Goal: Download file/media

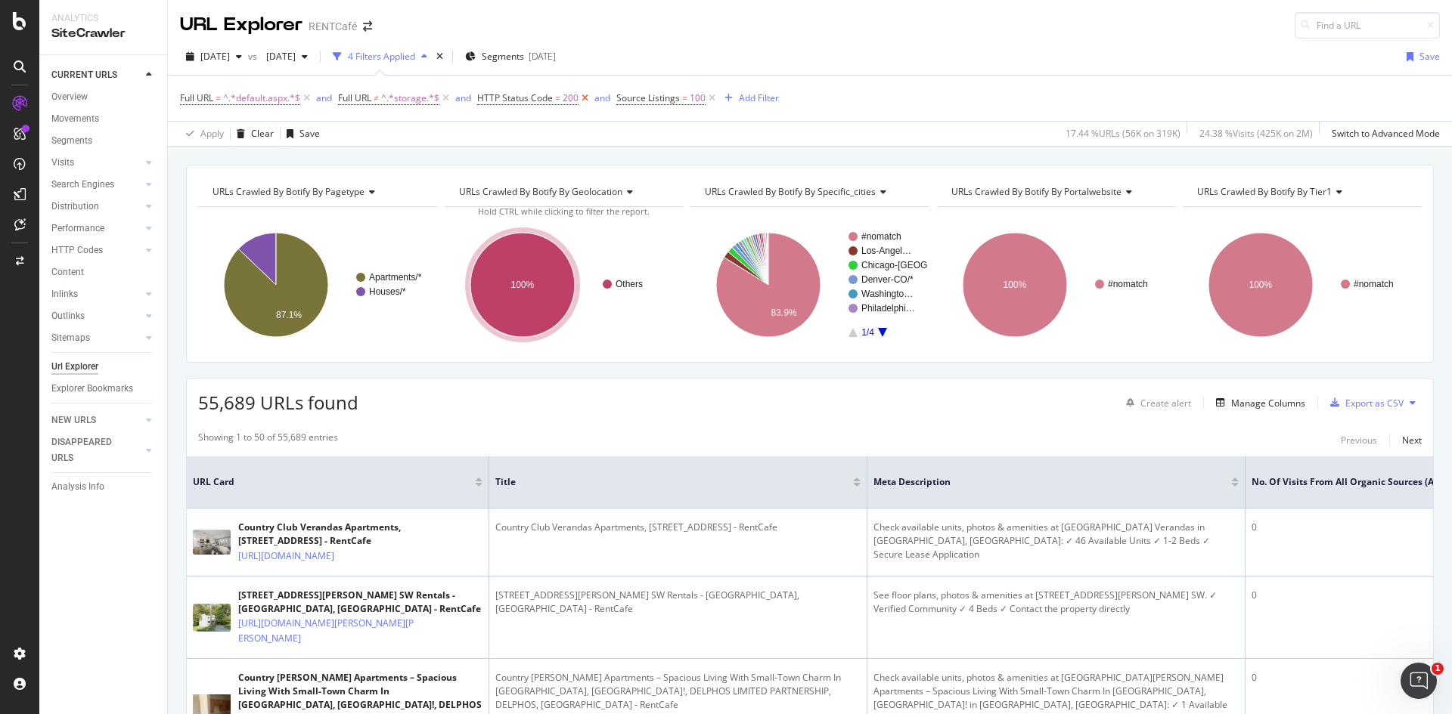
click at [585, 99] on icon at bounding box center [584, 98] width 13 height 15
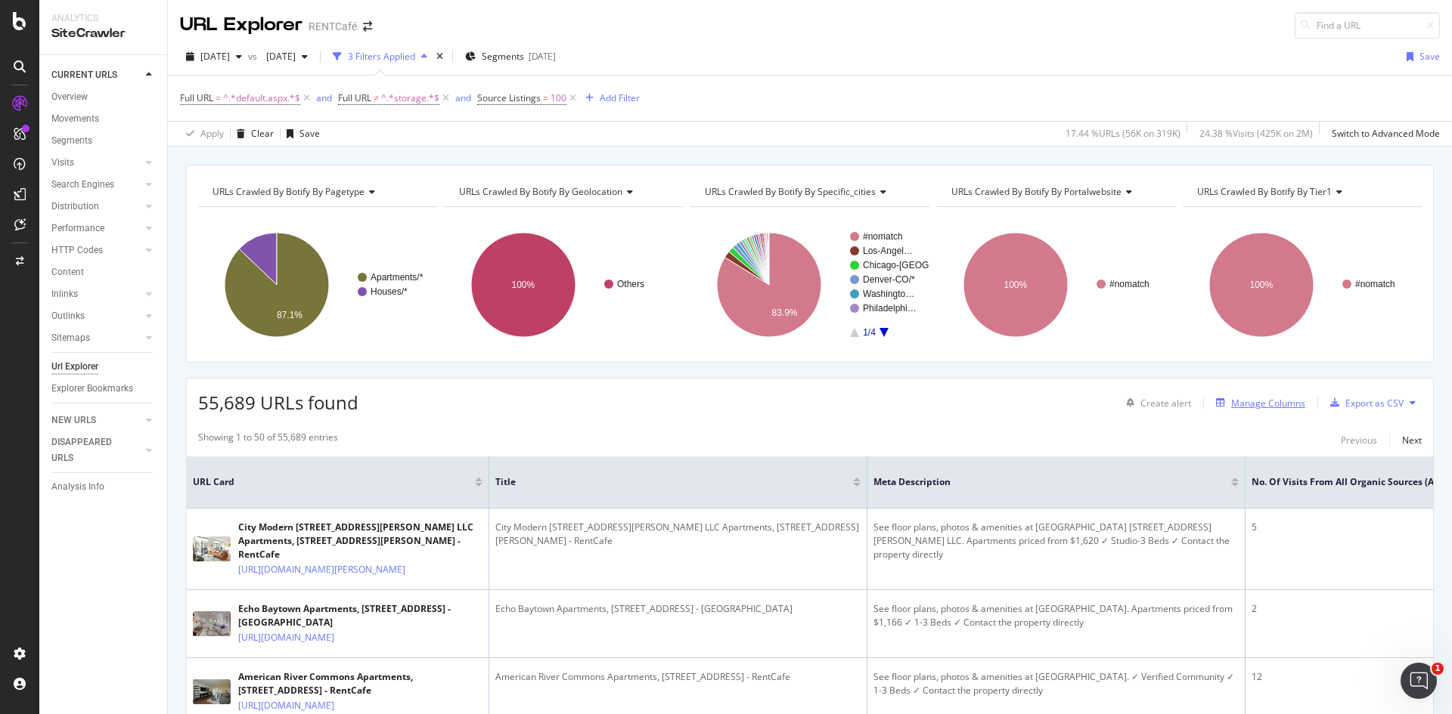
click at [1252, 407] on div "Manage Columns" at bounding box center [1268, 403] width 74 height 13
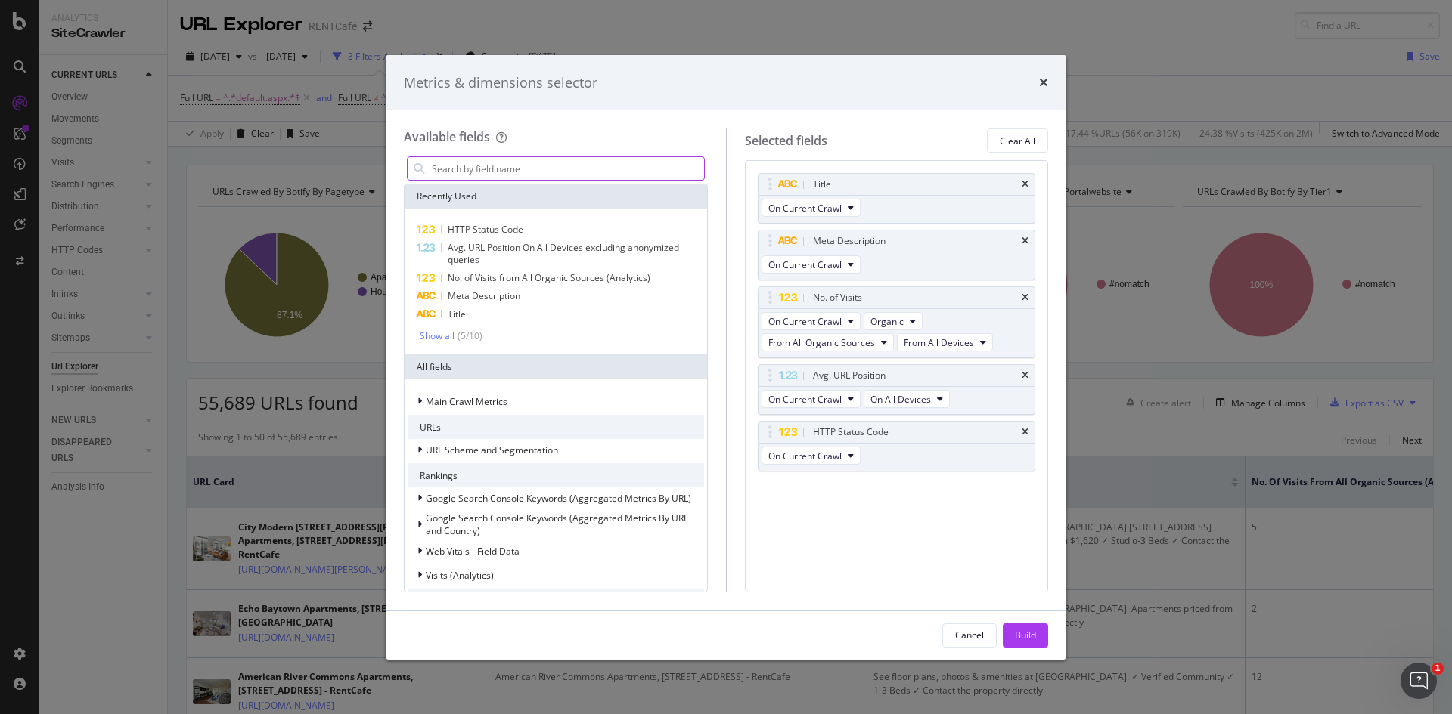
click at [503, 166] on input "modal" at bounding box center [567, 168] width 274 height 23
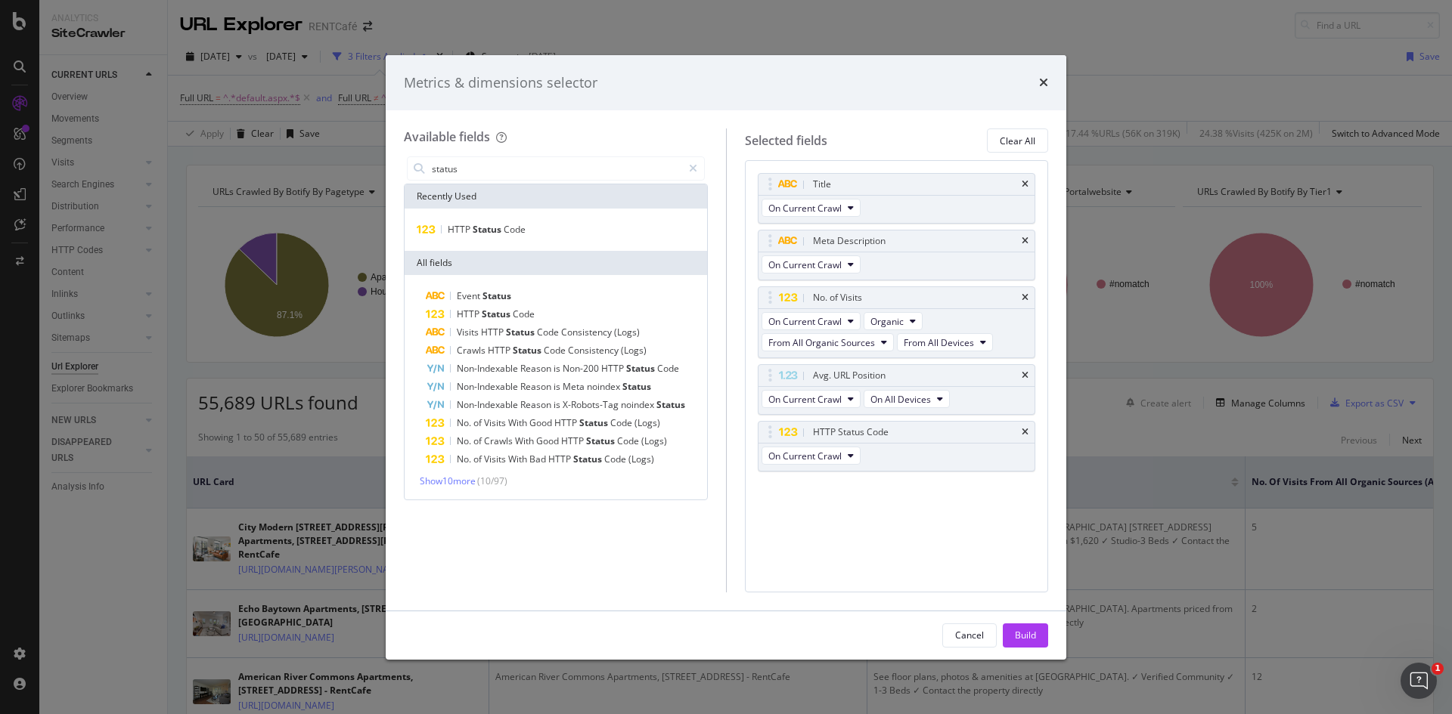
type input "status"
click at [499, 218] on div "HTTP Status Code" at bounding box center [555, 230] width 302 height 42
click at [499, 225] on span "Status" at bounding box center [487, 229] width 31 height 13
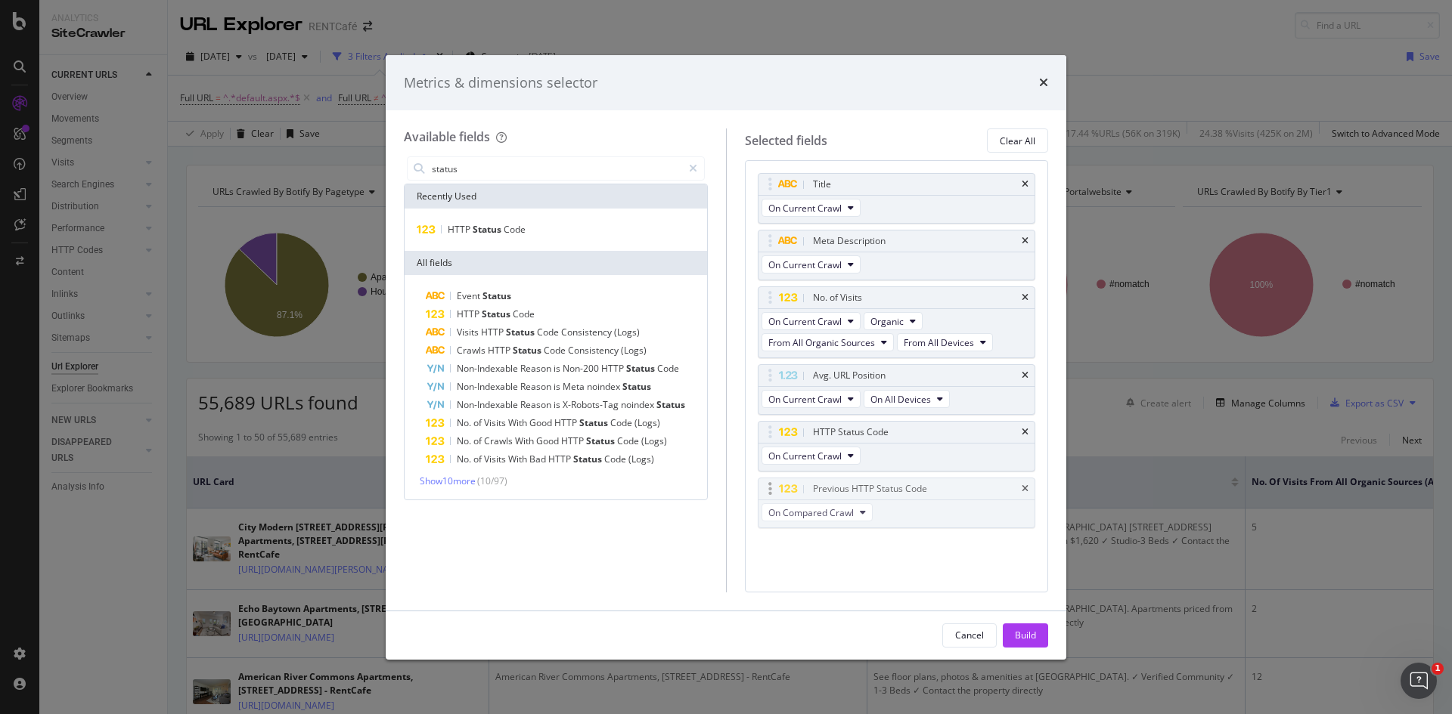
click at [905, 497] on body "Analytics SiteCrawler CURRENT URLS Overview Movements Segments Visits Analysis …" at bounding box center [726, 357] width 1452 height 714
click at [1020, 489] on div "Previous HTTP Status Code" at bounding box center [896, 489] width 277 height 21
click at [1024, 488] on icon "times" at bounding box center [1024, 489] width 7 height 9
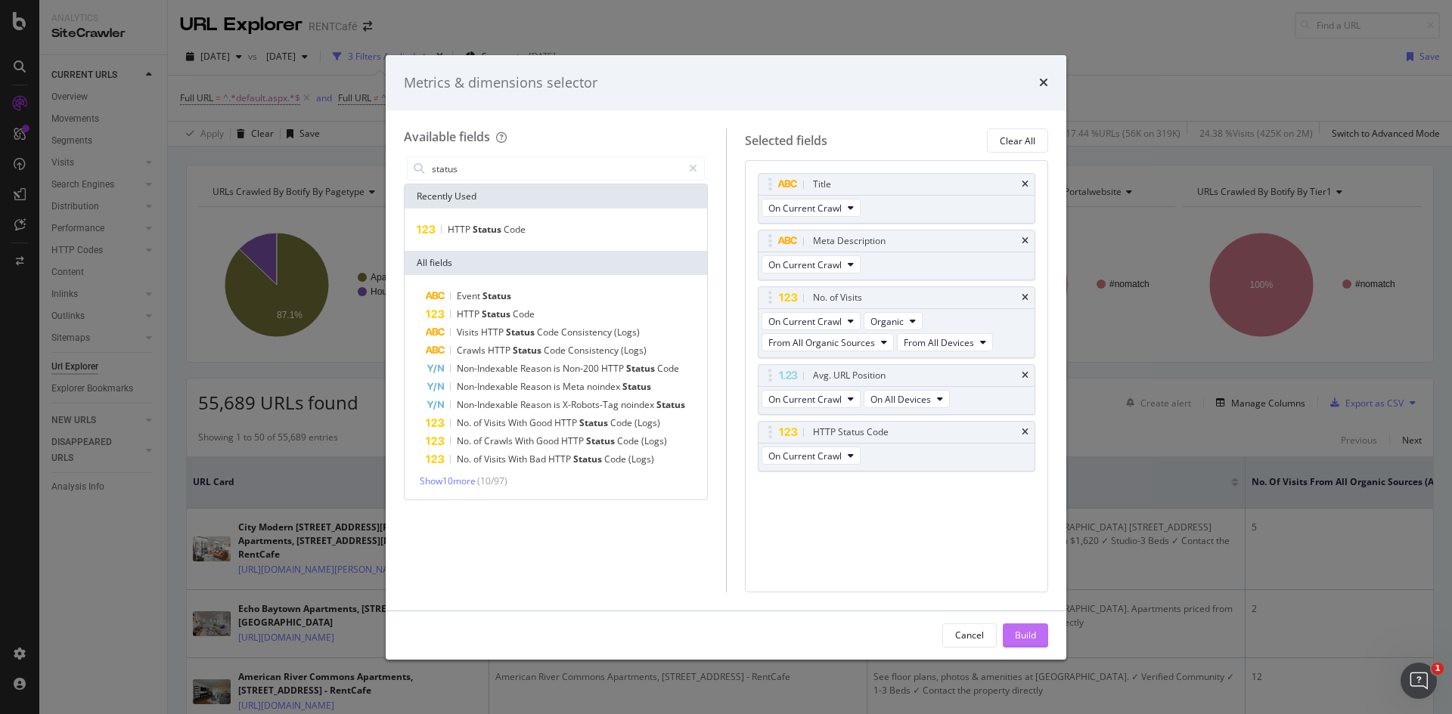
click at [1030, 634] on div "Build" at bounding box center [1025, 635] width 21 height 13
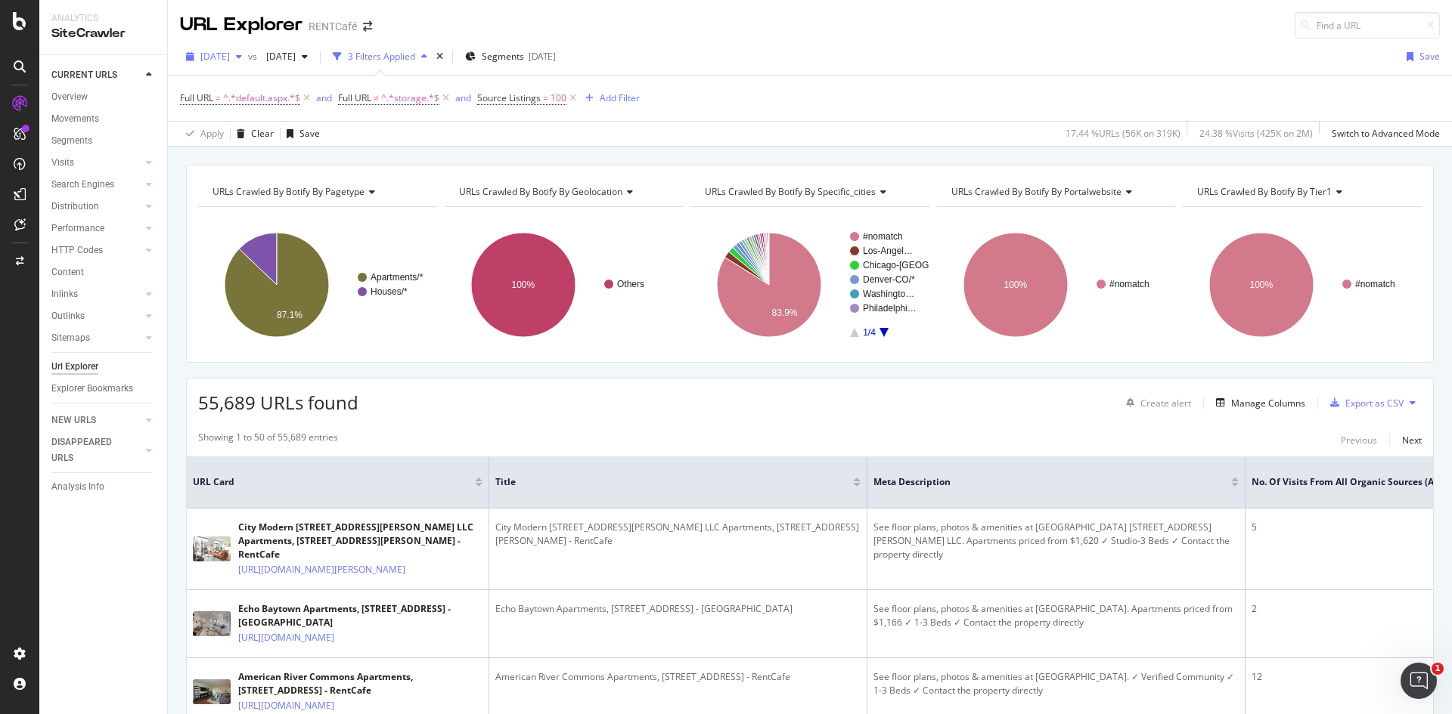
click at [230, 55] on span "[DATE]" at bounding box center [214, 56] width 29 height 13
click at [270, 116] on div "[DATE]" at bounding box center [258, 111] width 113 height 14
click at [1365, 404] on div "Export as CSV" at bounding box center [1374, 403] width 58 height 13
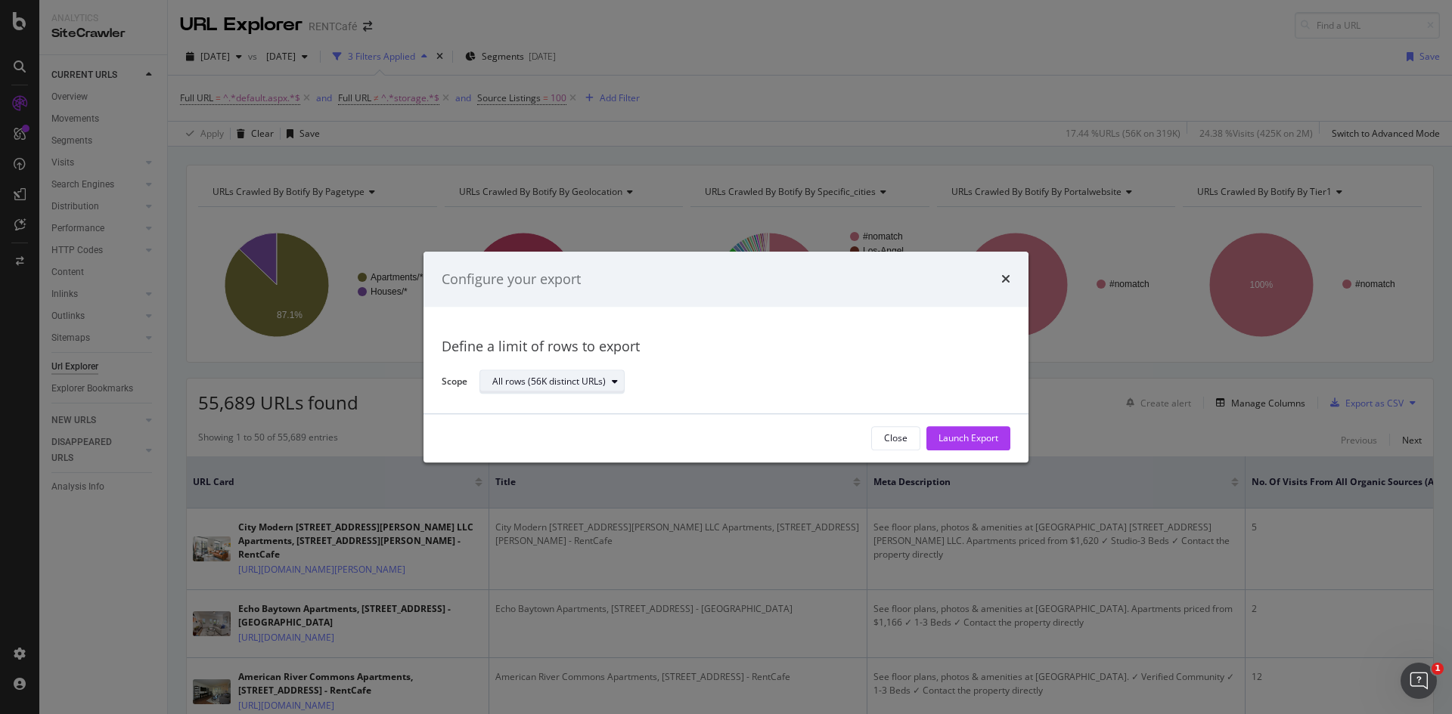
click at [567, 386] on div "All rows (56K distinct URLs)" at bounding box center [548, 382] width 113 height 9
click at [974, 445] on div "Launch Export" at bounding box center [968, 438] width 60 height 13
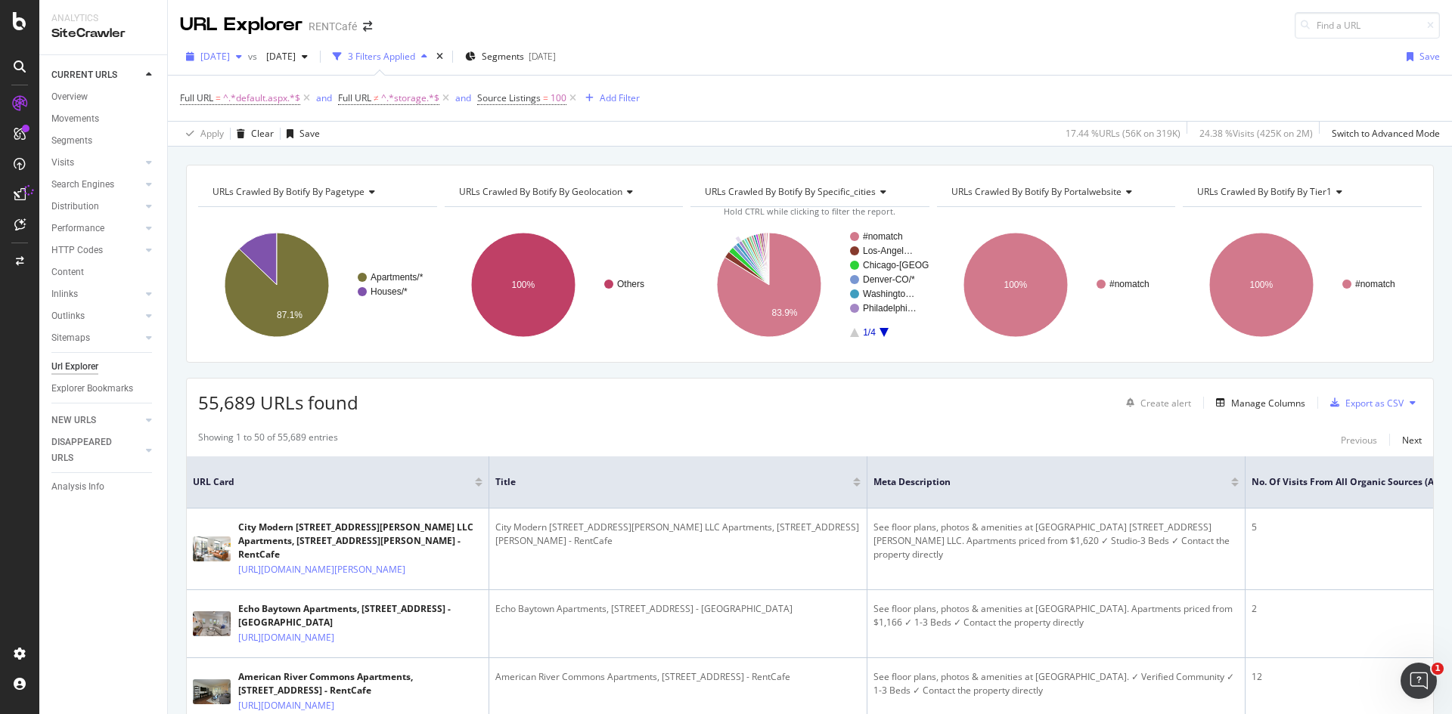
click at [230, 61] on span "[DATE]" at bounding box center [214, 56] width 29 height 13
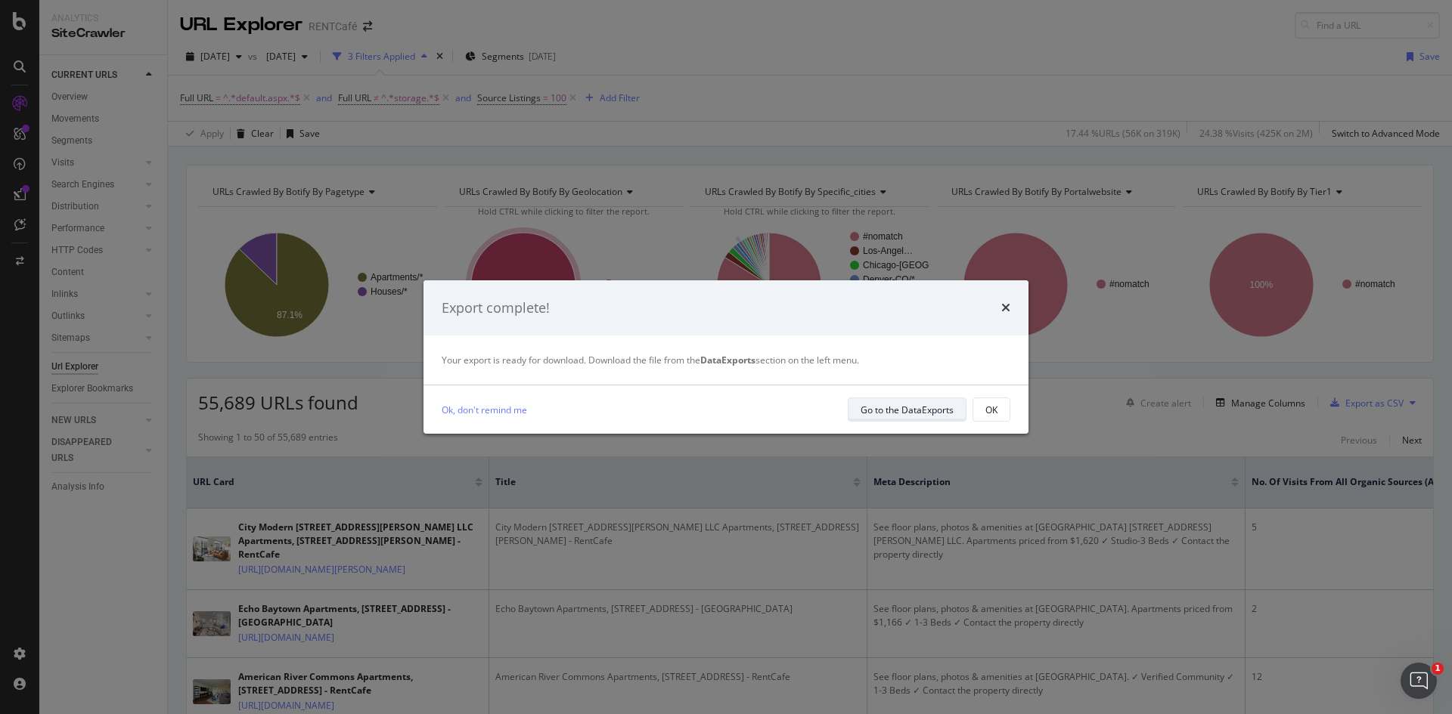
click at [932, 414] on div "Go to the DataExports" at bounding box center [906, 410] width 93 height 13
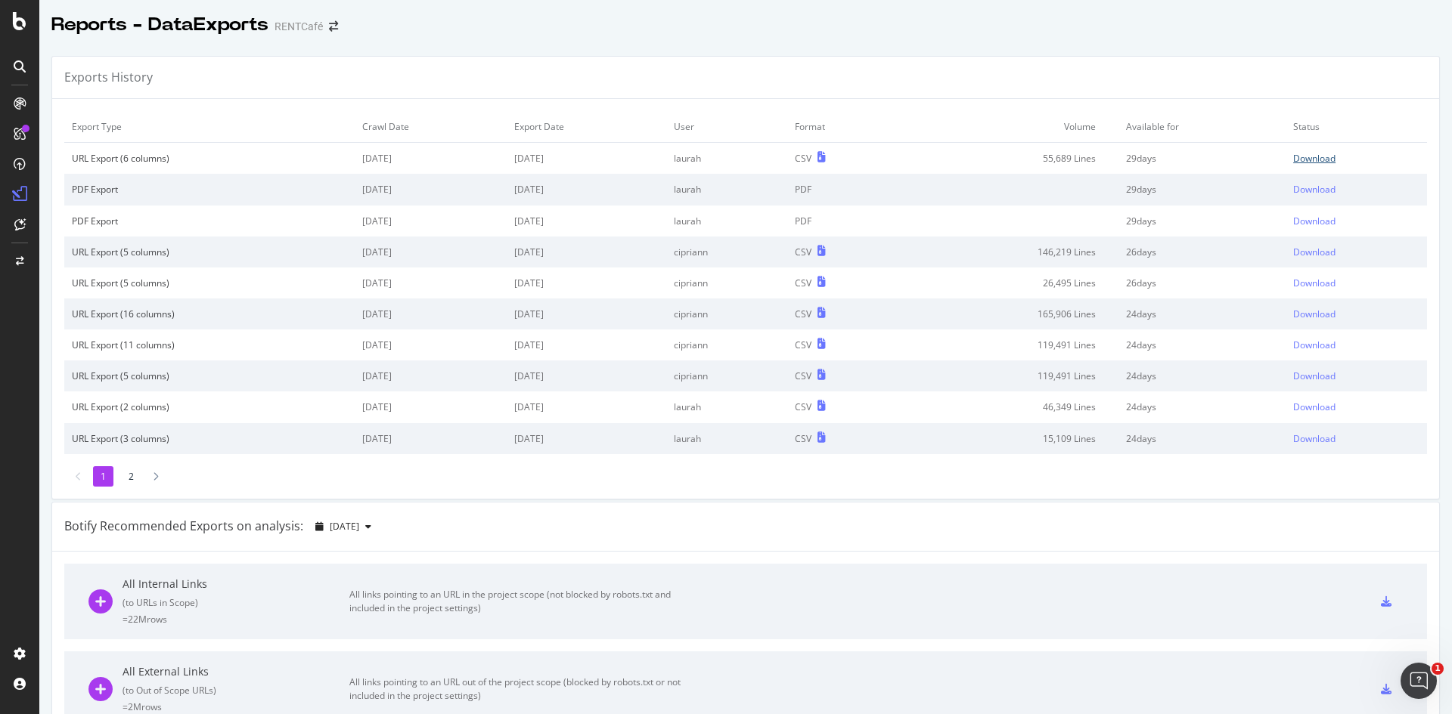
click at [1293, 155] on div "Download" at bounding box center [1314, 158] width 42 height 13
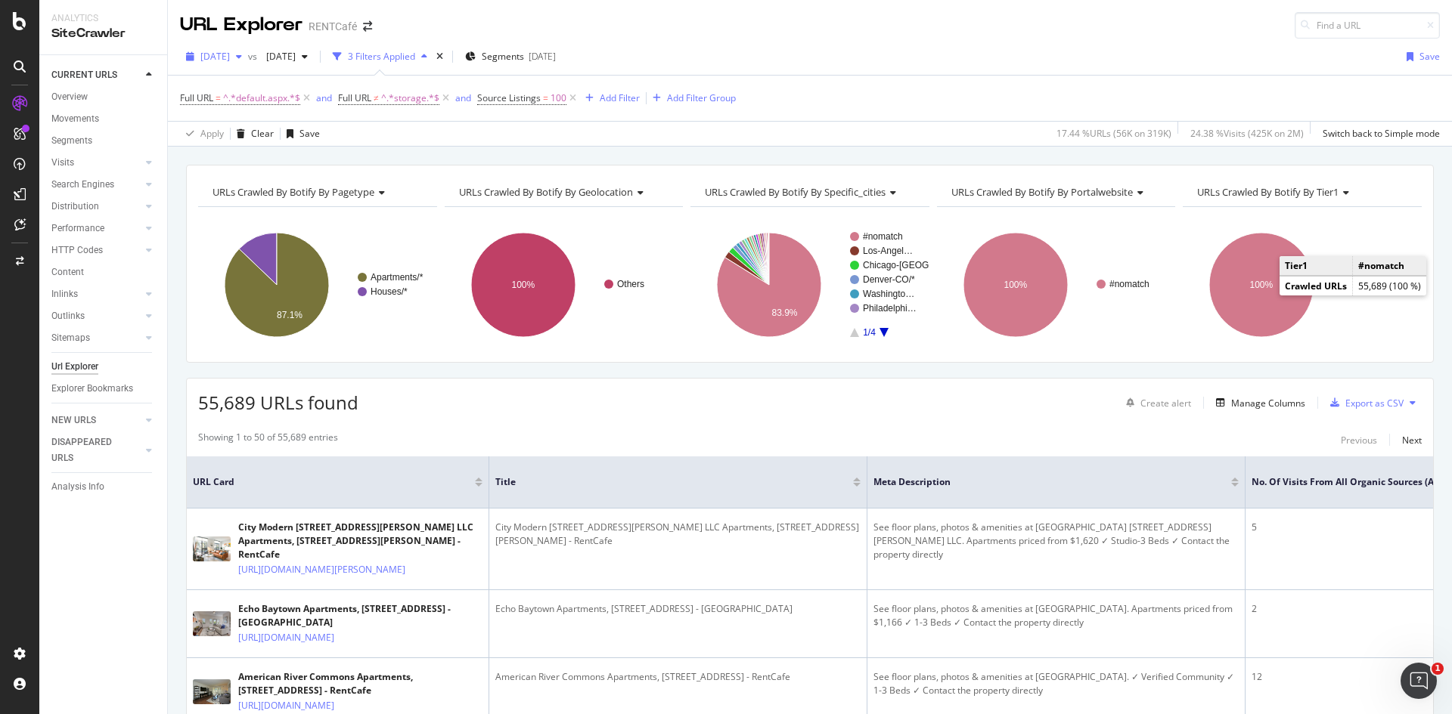
click at [230, 61] on span "[DATE]" at bounding box center [214, 56] width 29 height 13
click at [248, 57] on div "button" at bounding box center [239, 56] width 18 height 9
click at [230, 56] on span "[DATE]" at bounding box center [214, 56] width 29 height 13
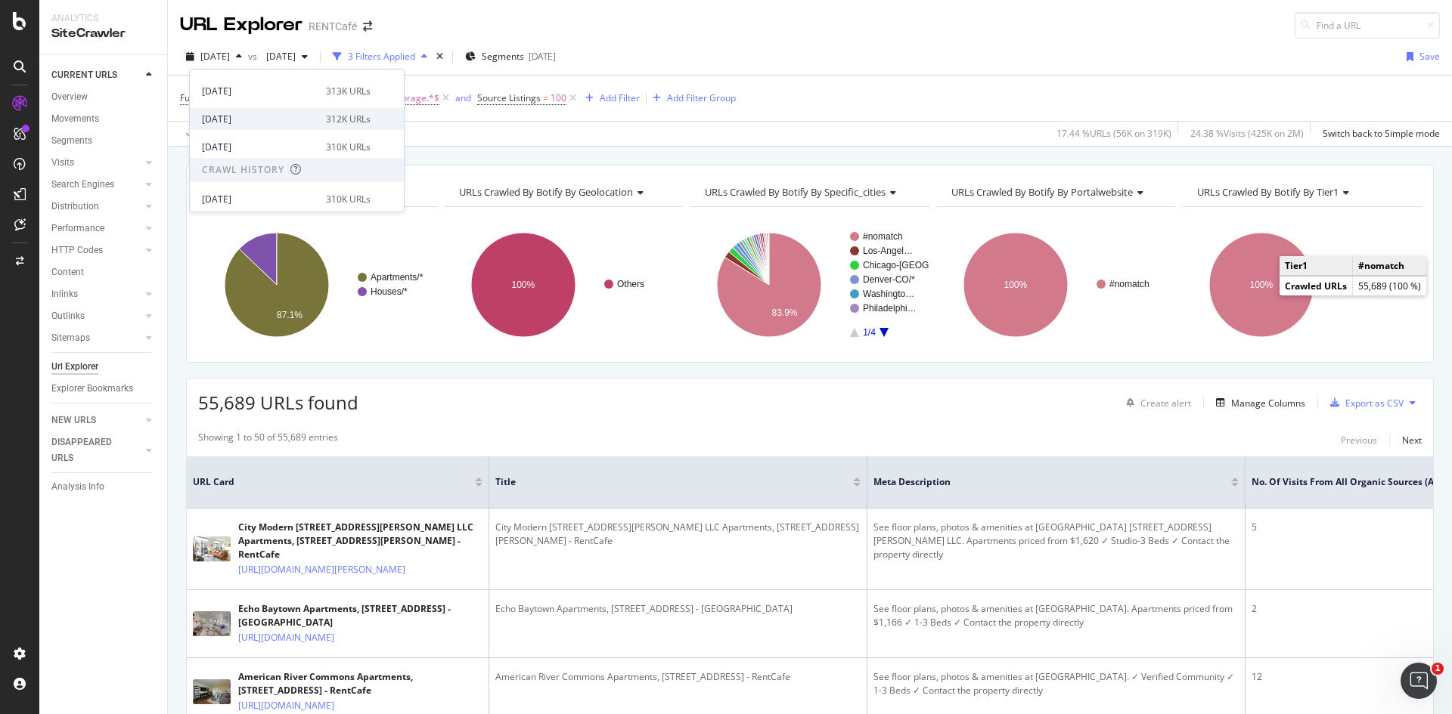
click at [277, 122] on div "[DATE]" at bounding box center [259, 120] width 115 height 14
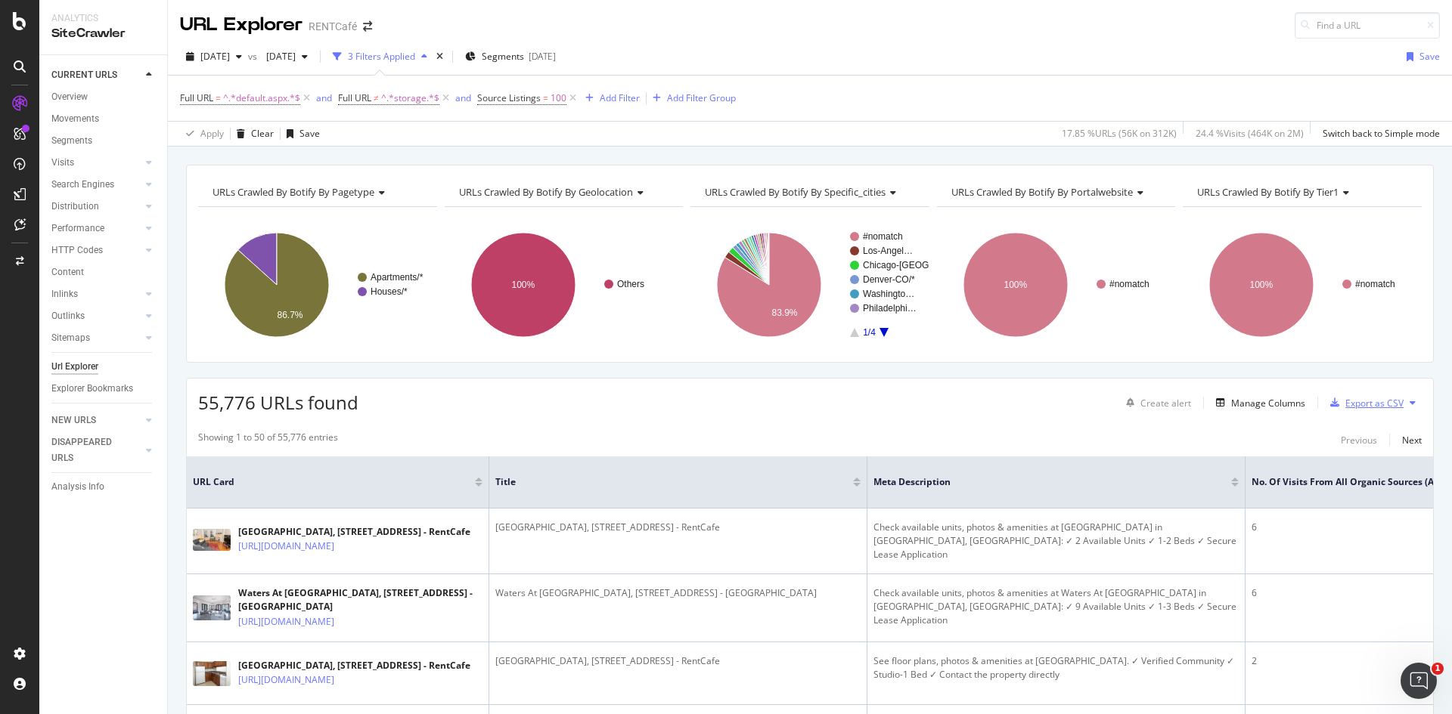
click at [1348, 407] on div "Export as CSV" at bounding box center [1374, 403] width 58 height 13
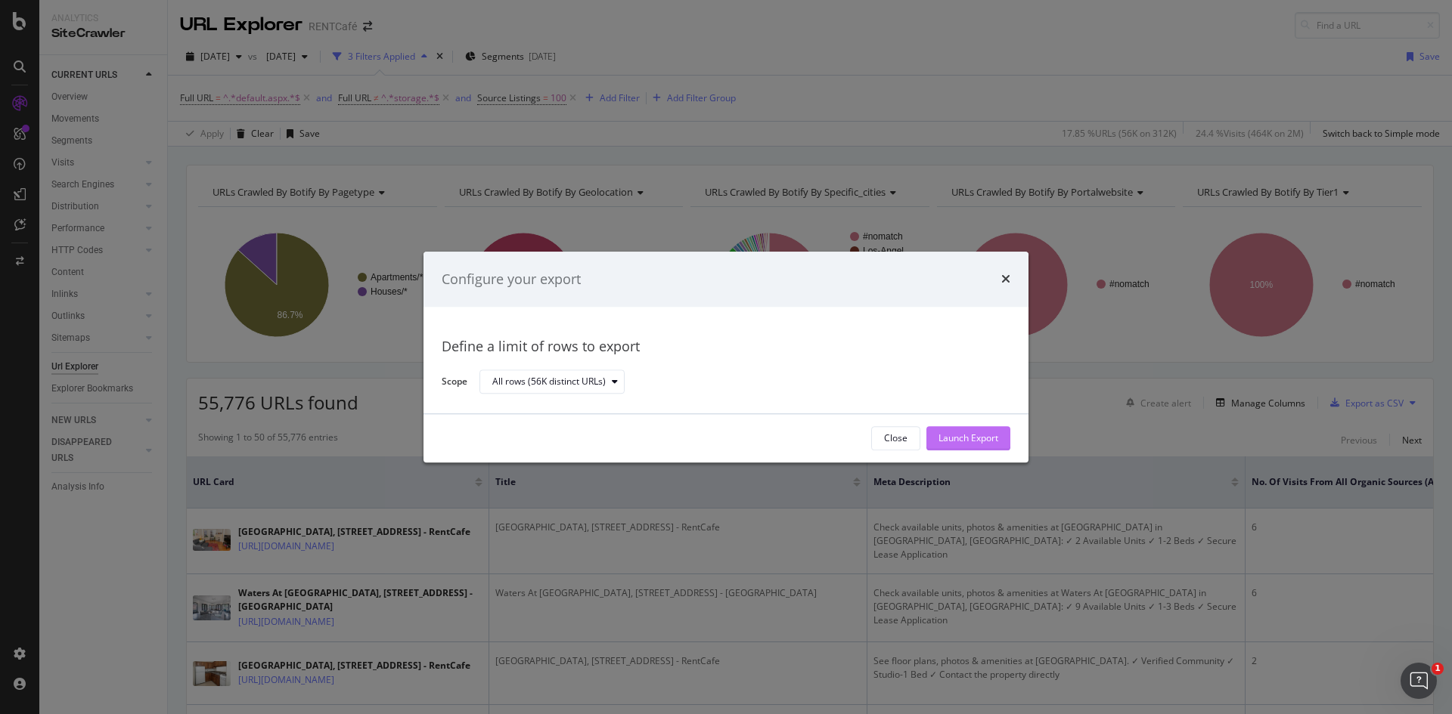
click at [946, 438] on div "Launch Export" at bounding box center [968, 438] width 60 height 13
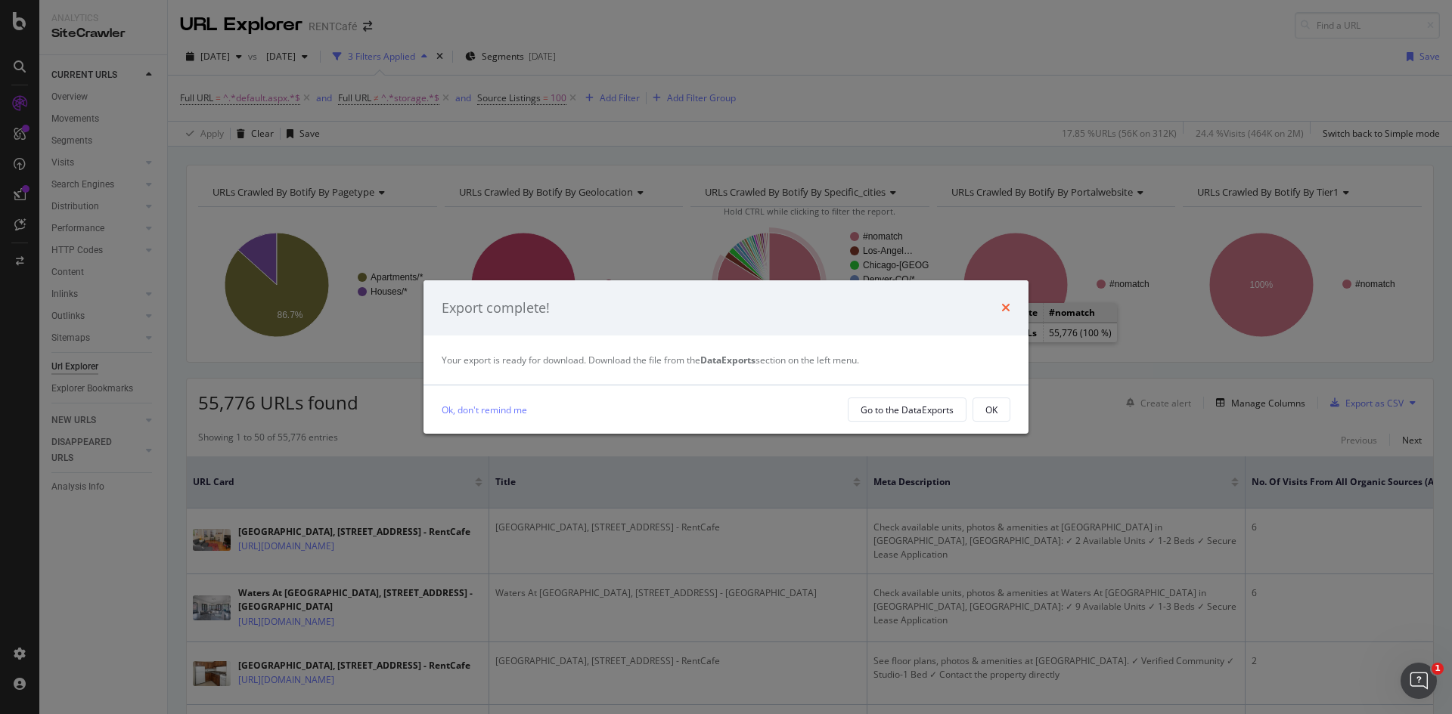
click at [1002, 307] on icon "times" at bounding box center [1005, 308] width 9 height 12
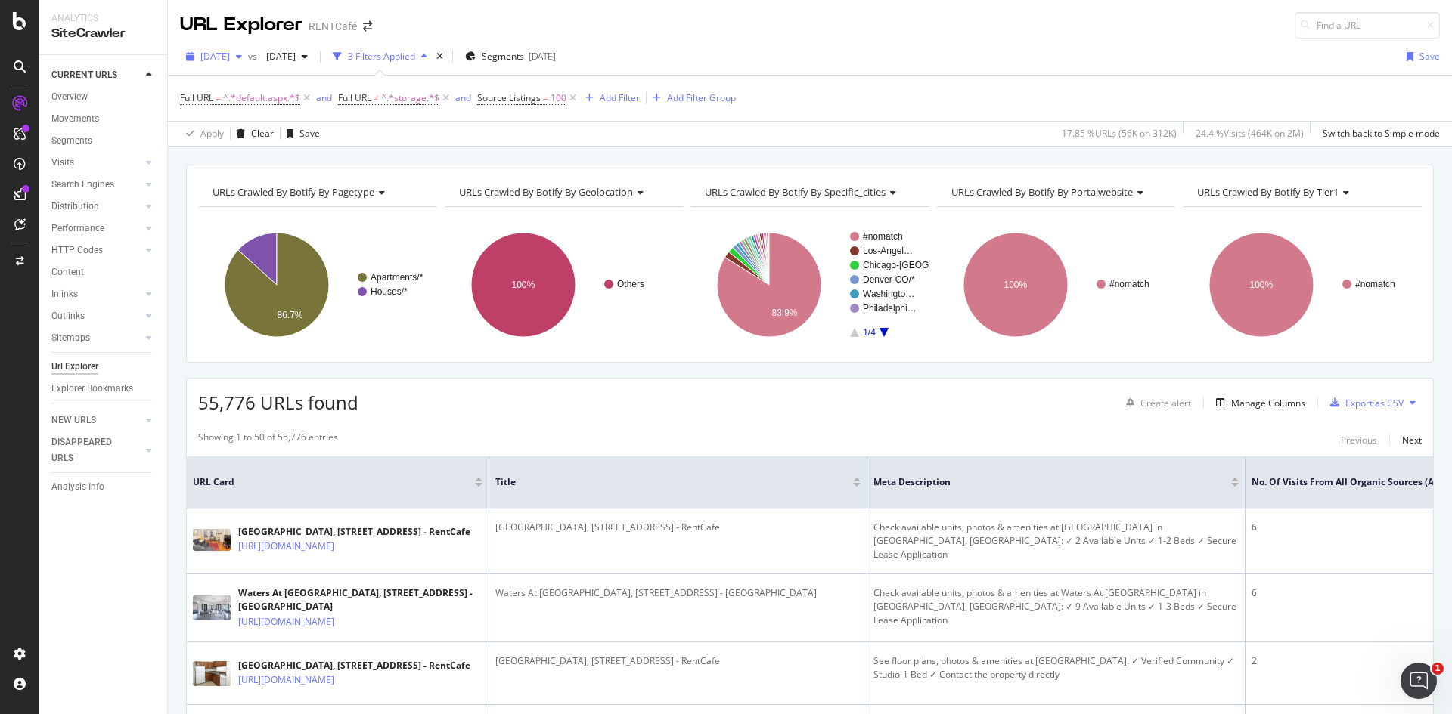
click at [230, 62] on span "[DATE]" at bounding box center [214, 56] width 29 height 13
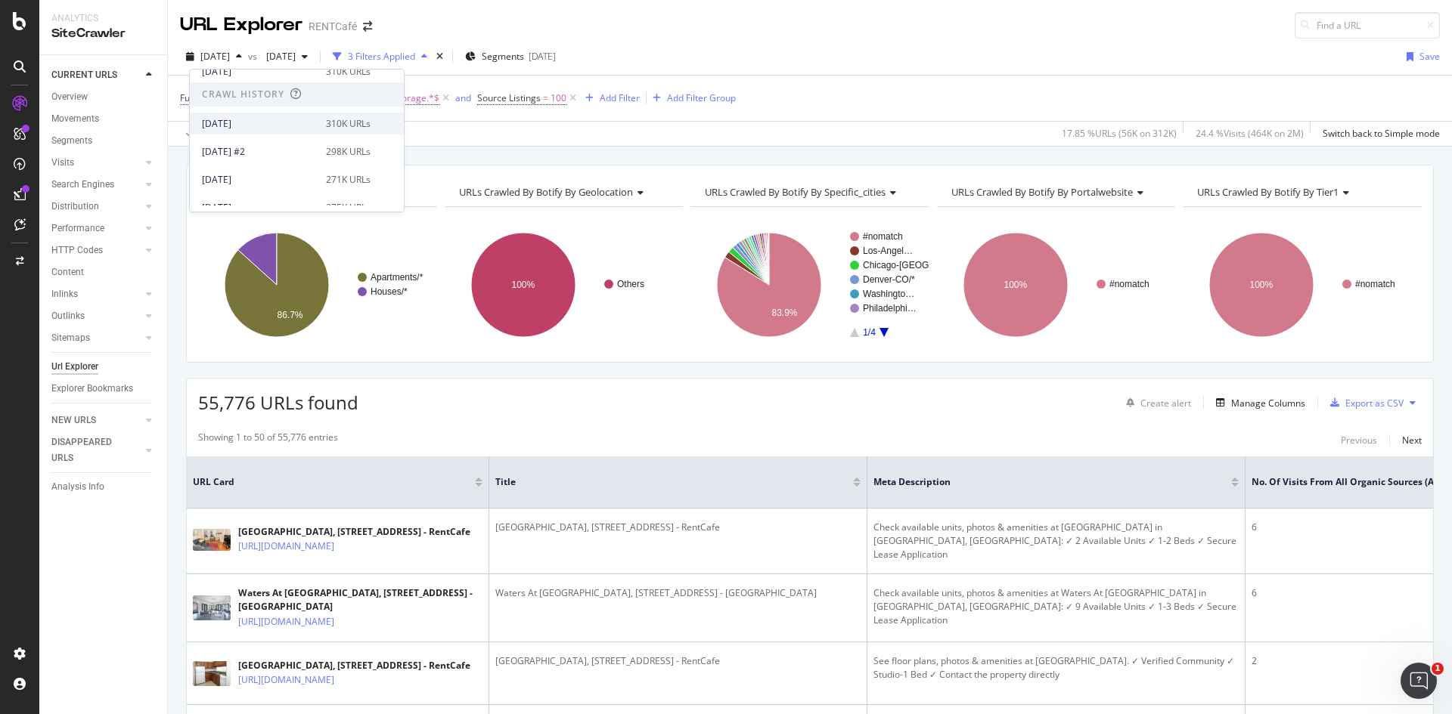
click at [259, 127] on div "[DATE]" at bounding box center [259, 124] width 115 height 14
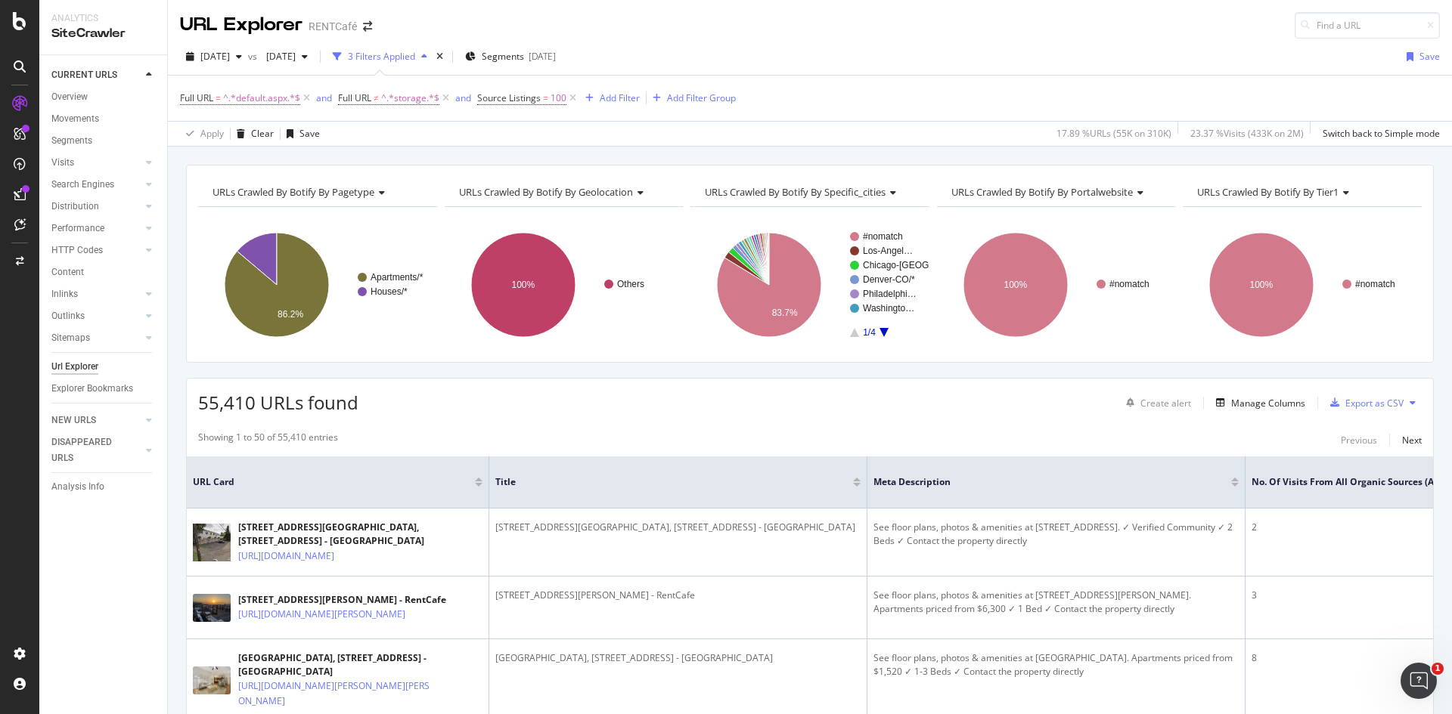
click at [518, 395] on div "55,410 URLs found Create alert Manage Columns Export as CSV" at bounding box center [810, 397] width 1246 height 37
click at [1364, 406] on div "Export as CSV" at bounding box center [1374, 403] width 58 height 13
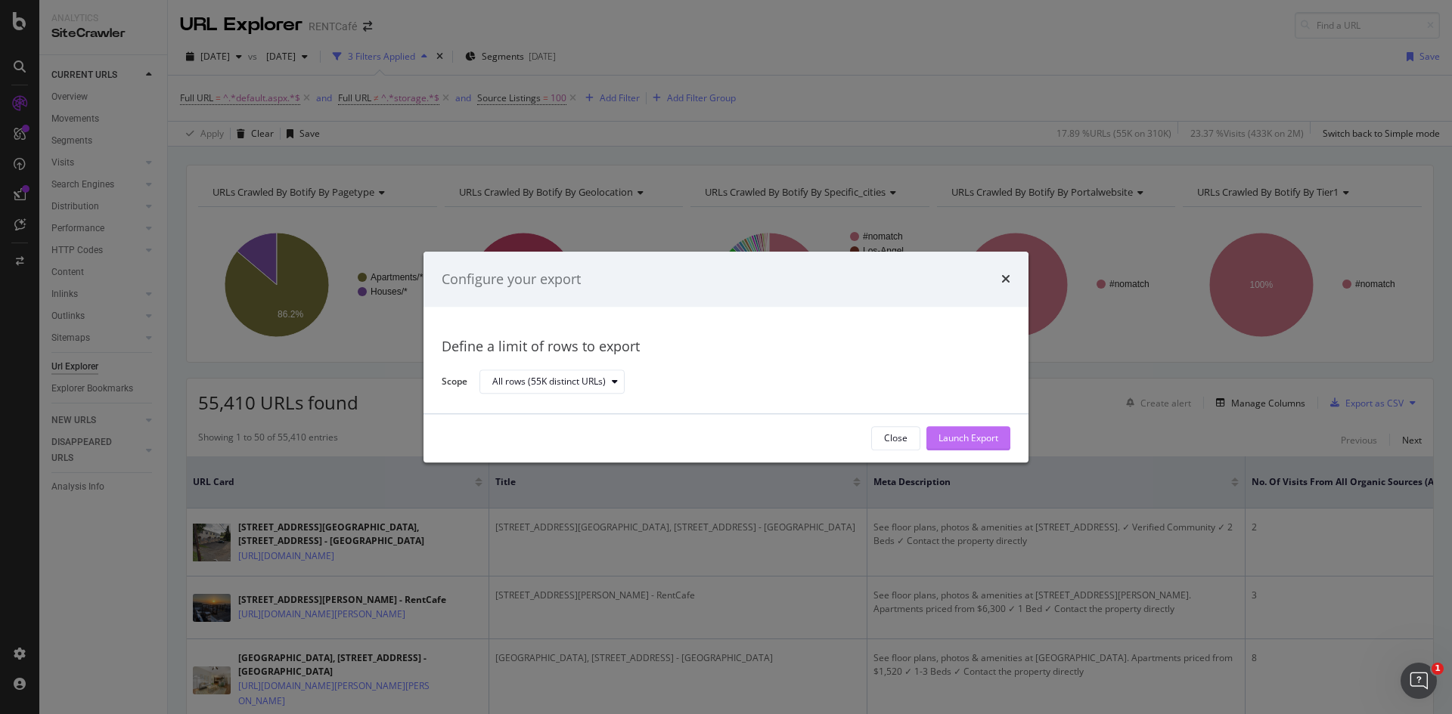
click at [967, 432] on div "Launch Export" at bounding box center [968, 438] width 60 height 13
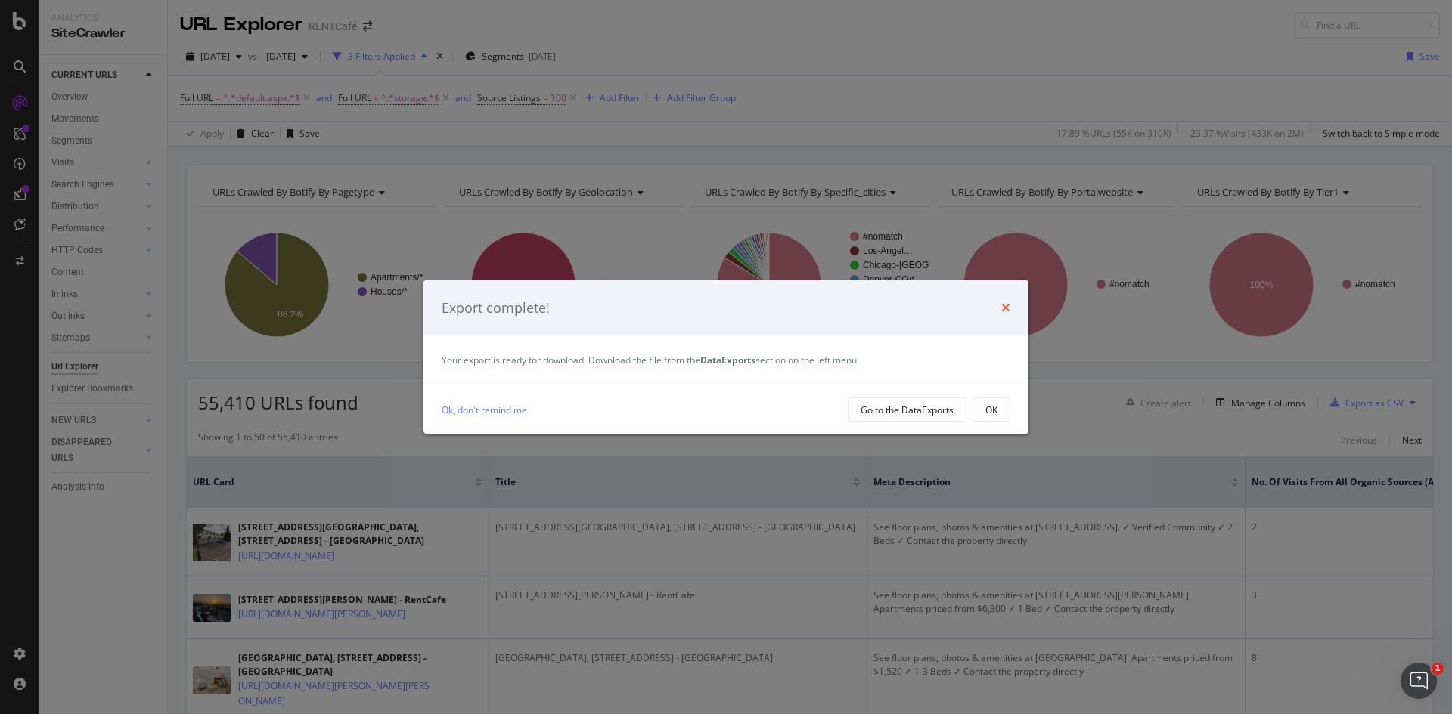
click at [1005, 305] on icon "times" at bounding box center [1005, 308] width 9 height 12
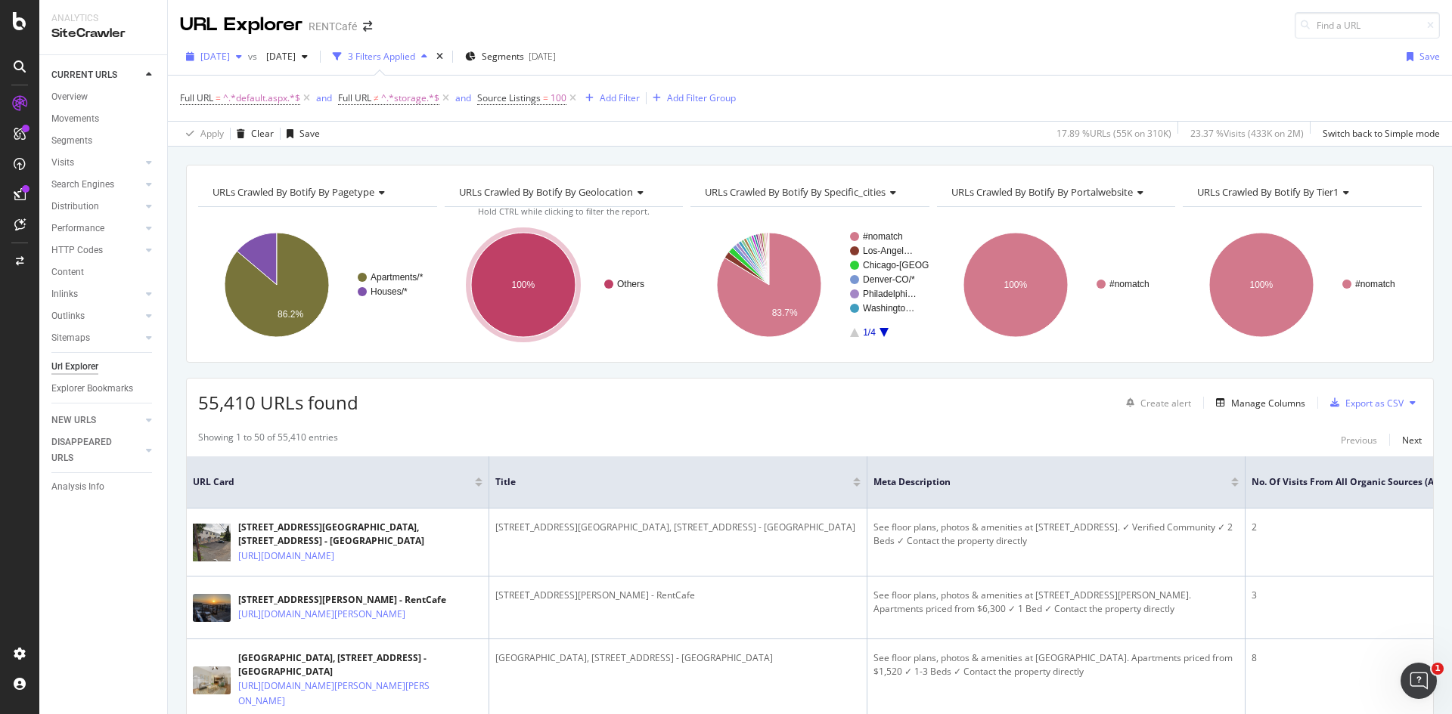
click at [230, 54] on span "[DATE]" at bounding box center [214, 56] width 29 height 13
click at [269, 108] on div "2025 Apr. 10th" at bounding box center [259, 105] width 115 height 14
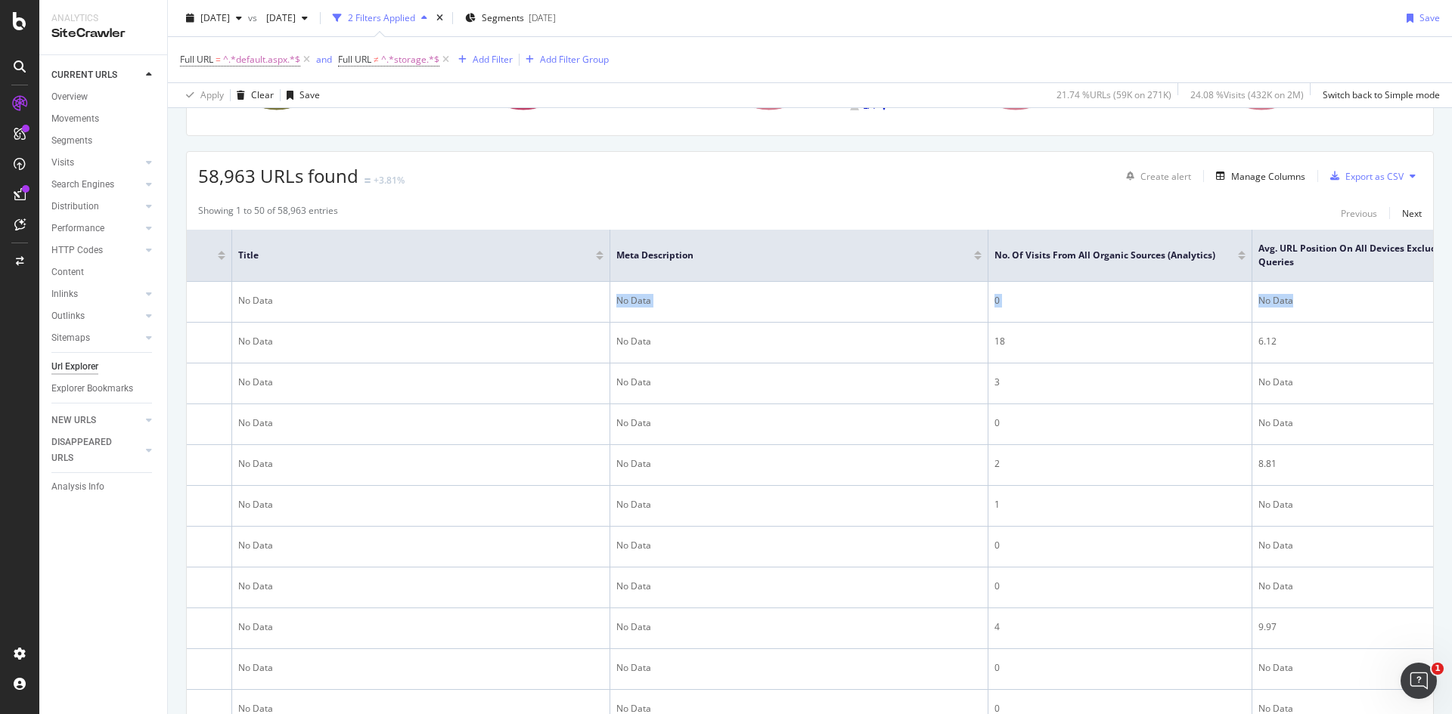
scroll to position [0, 540]
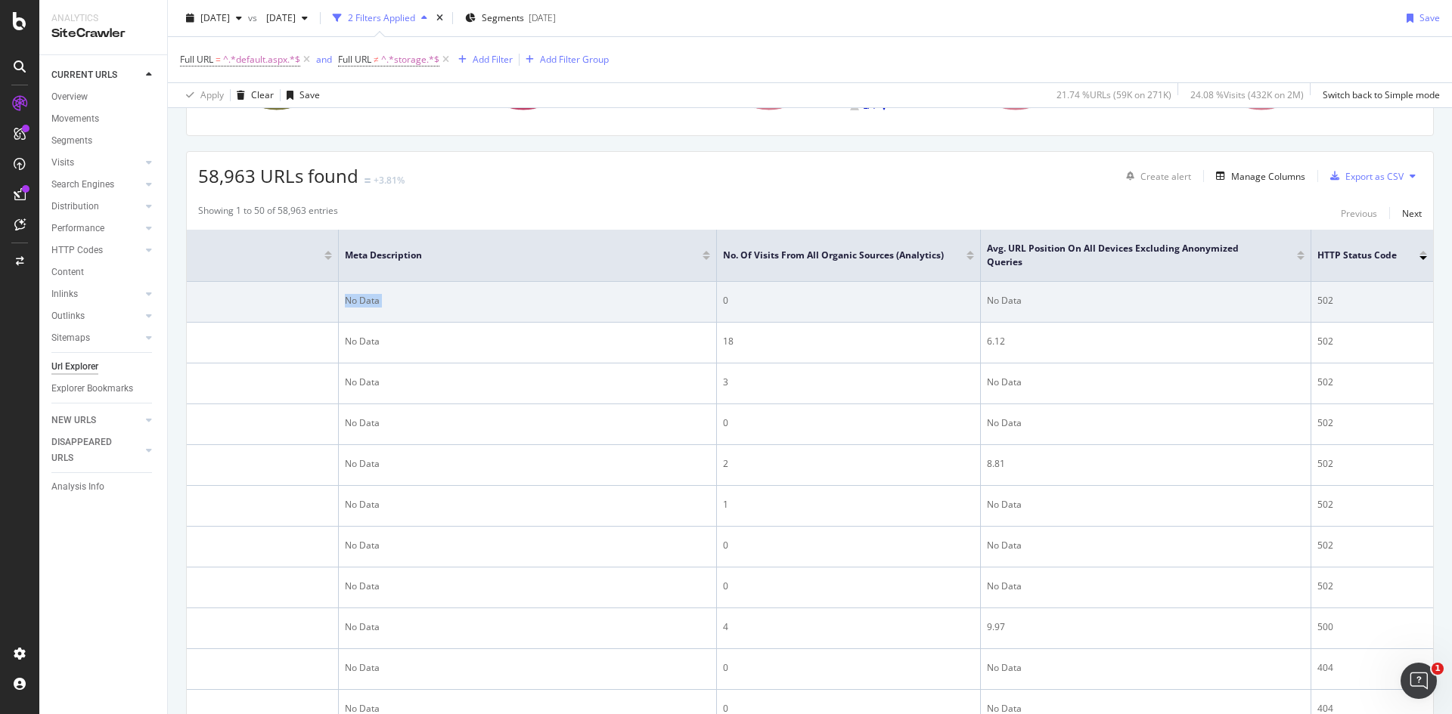
drag, startPoint x: 736, startPoint y: 296, endPoint x: 689, endPoint y: 312, distance: 49.7
click at [689, 312] on tr "https://www.rentcafe.com/single-family/nc/lexington/108-bedrock-court-lexington…" at bounding box center [545, 302] width 1774 height 41
click at [885, 321] on td "0" at bounding box center [849, 302] width 264 height 41
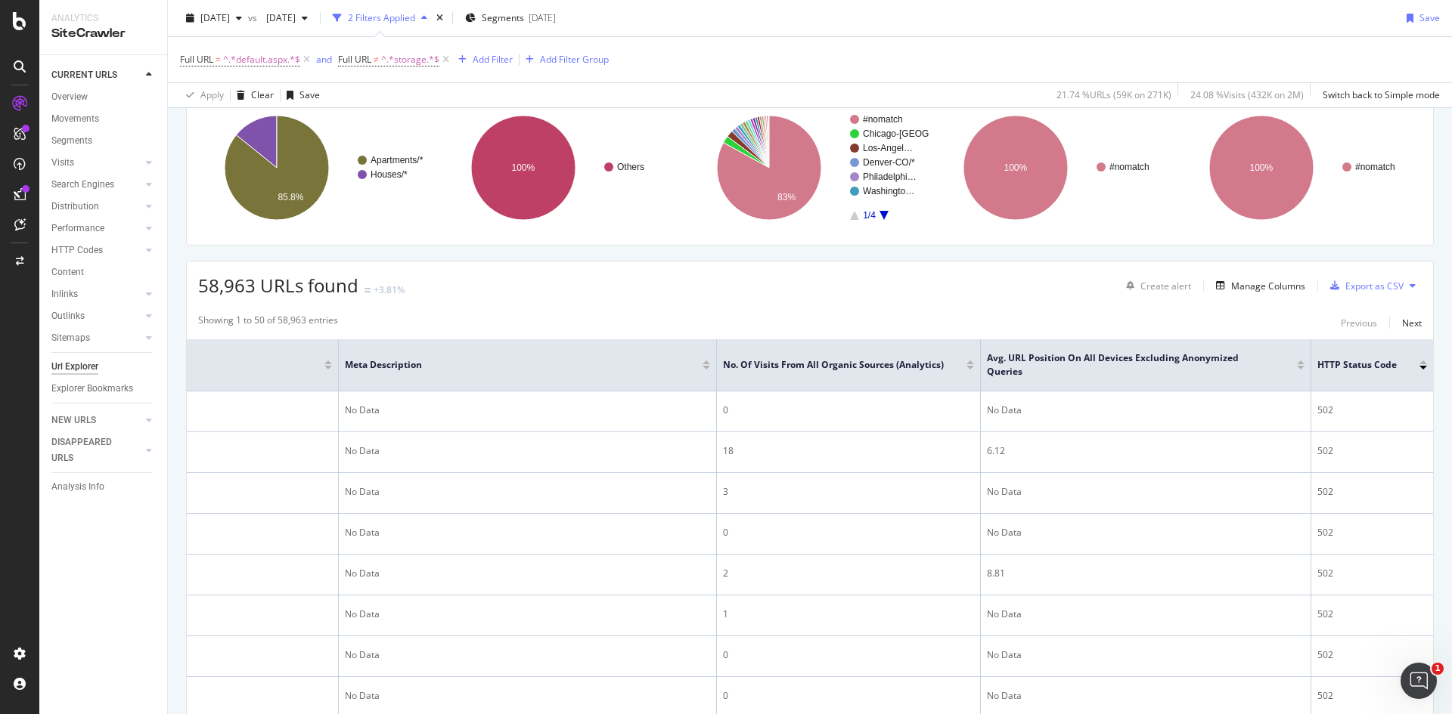
scroll to position [0, 0]
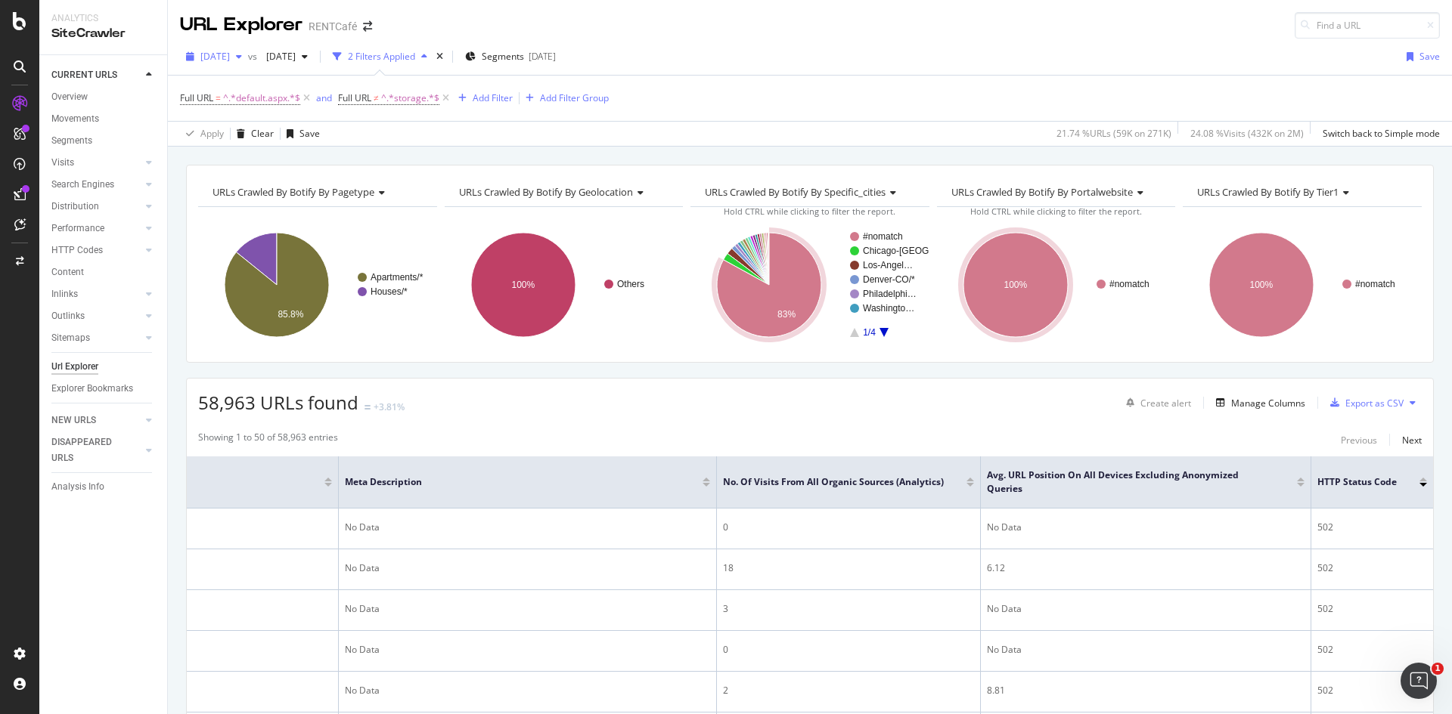
click at [230, 55] on span "2025 Apr. 10th" at bounding box center [214, 56] width 29 height 13
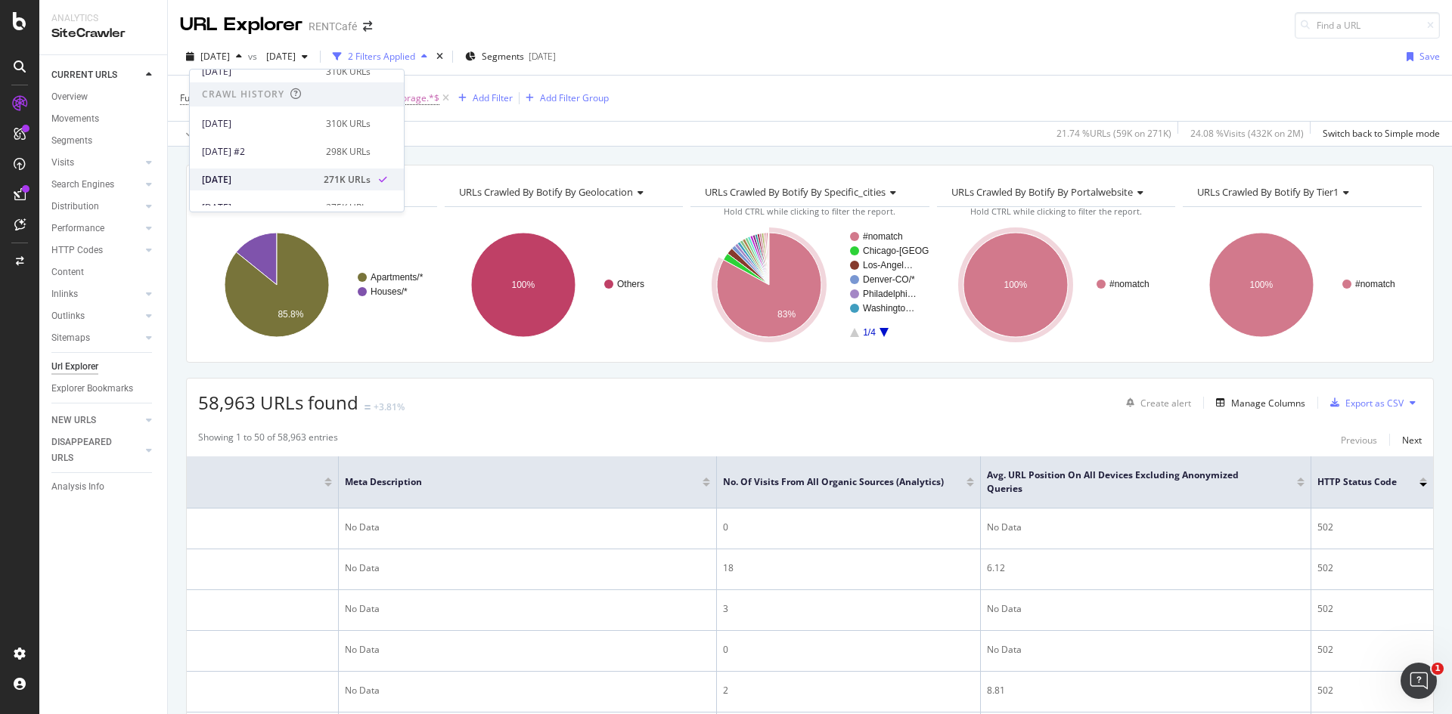
scroll to position [227, 0]
click at [250, 165] on div "2025 Feb. 7th" at bounding box center [259, 160] width 115 height 14
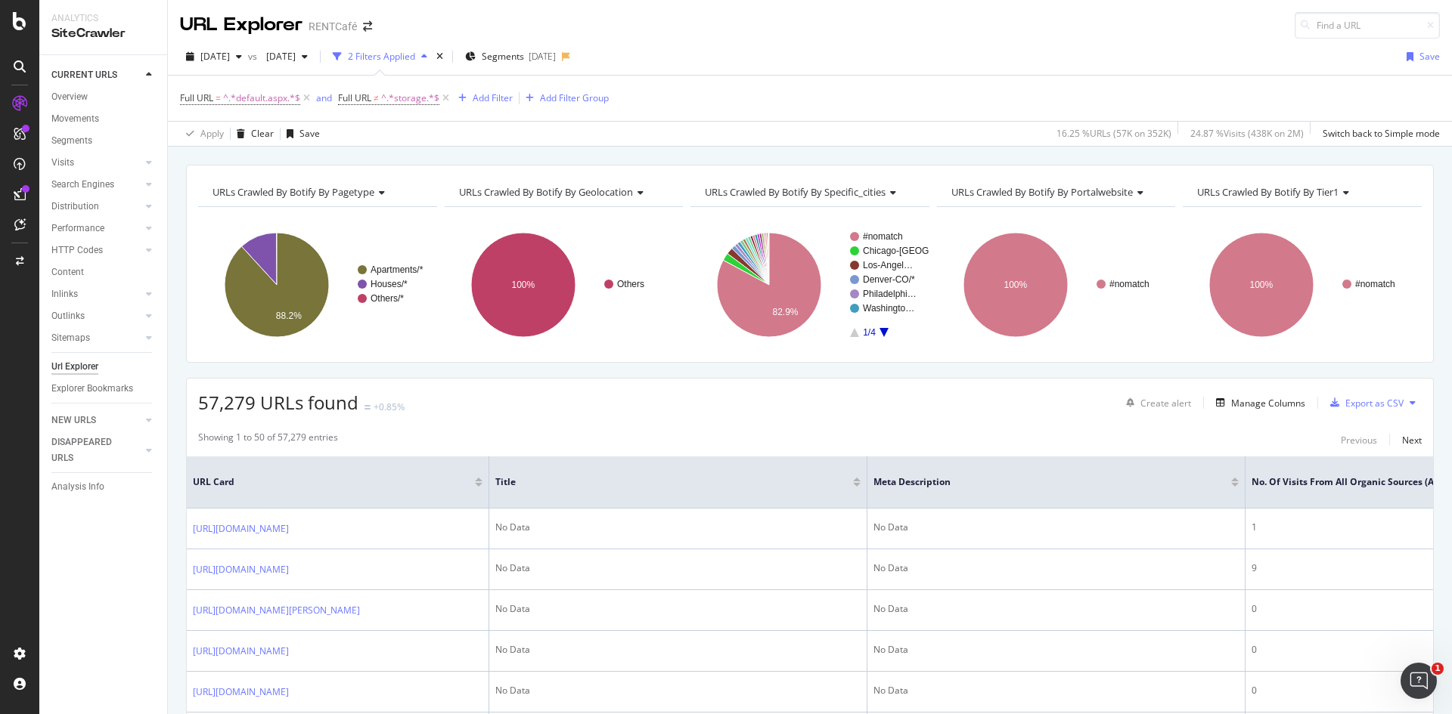
click at [919, 72] on div "2025 Feb. 7th vs 2024 Nov. 19th 2 Filters Applied Segments 2025-03-19 Save" at bounding box center [810, 60] width 1284 height 30
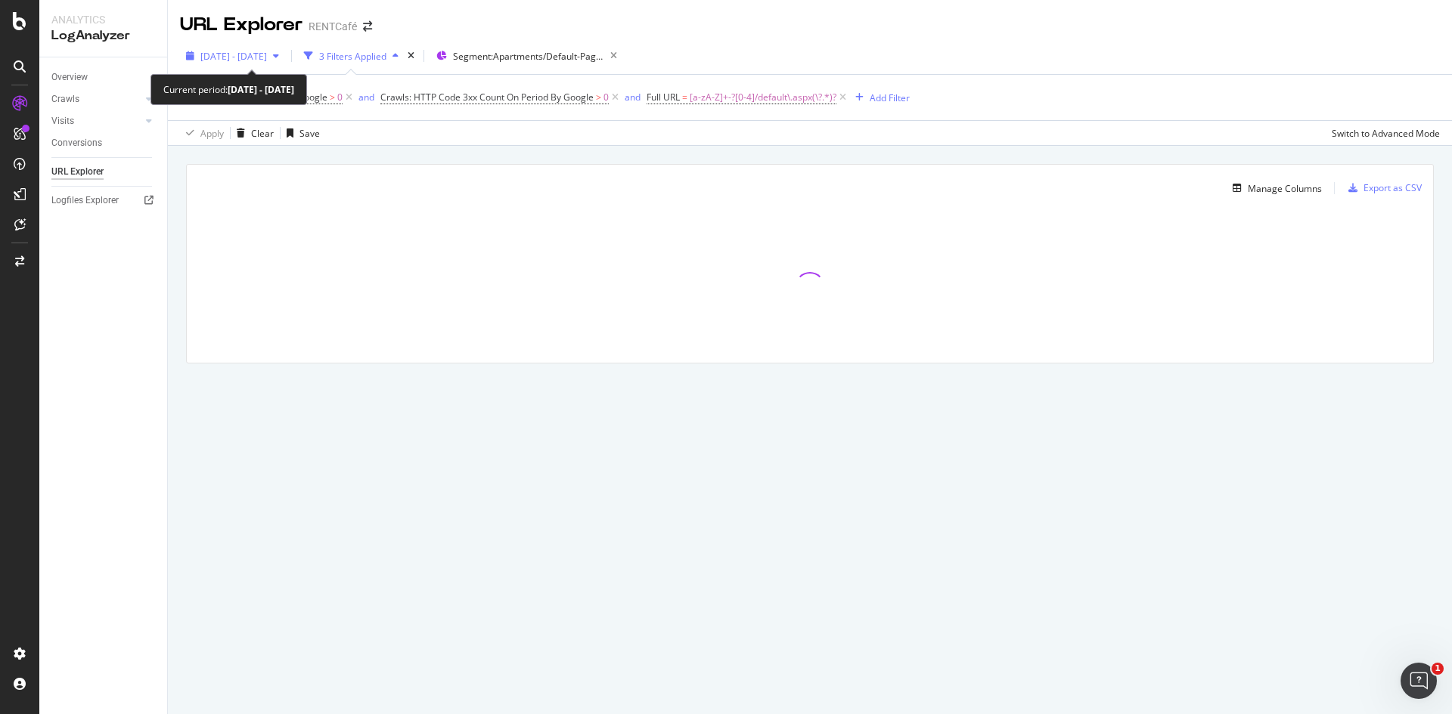
click at [218, 57] on span "2025 Aug. 11th - Sep. 7th" at bounding box center [233, 56] width 67 height 13
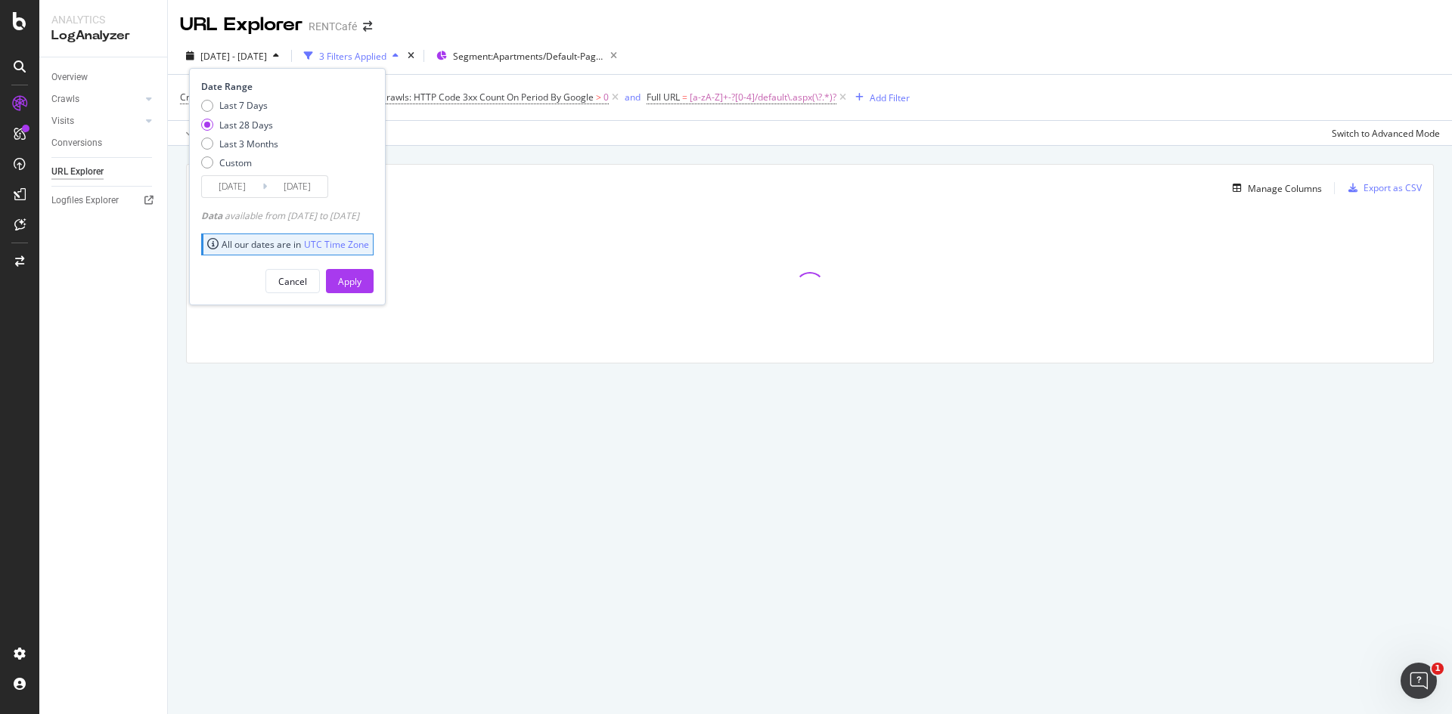
click at [218, 57] on span "2025 Aug. 11th - Sep. 7th" at bounding box center [233, 56] width 67 height 13
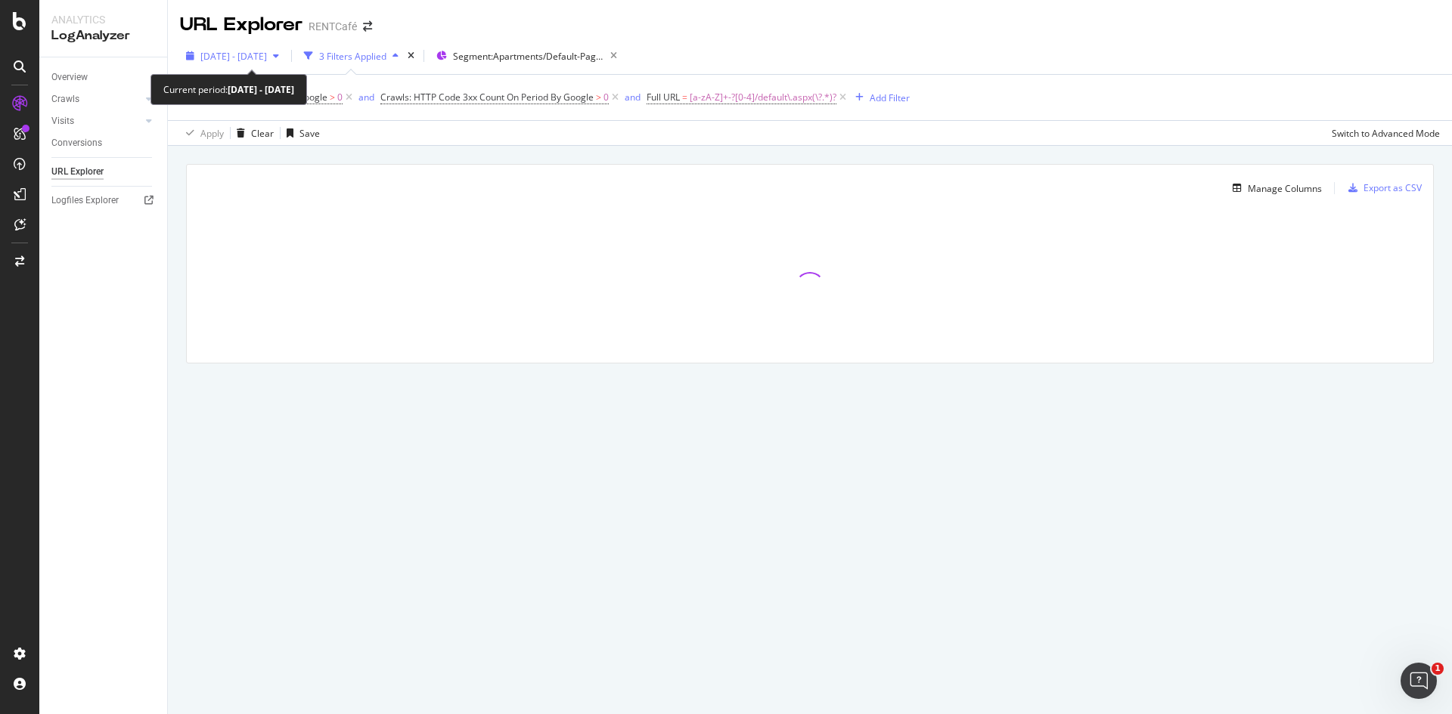
click at [237, 51] on span "2025 Aug. 11th - Sep. 7th" at bounding box center [233, 56] width 67 height 13
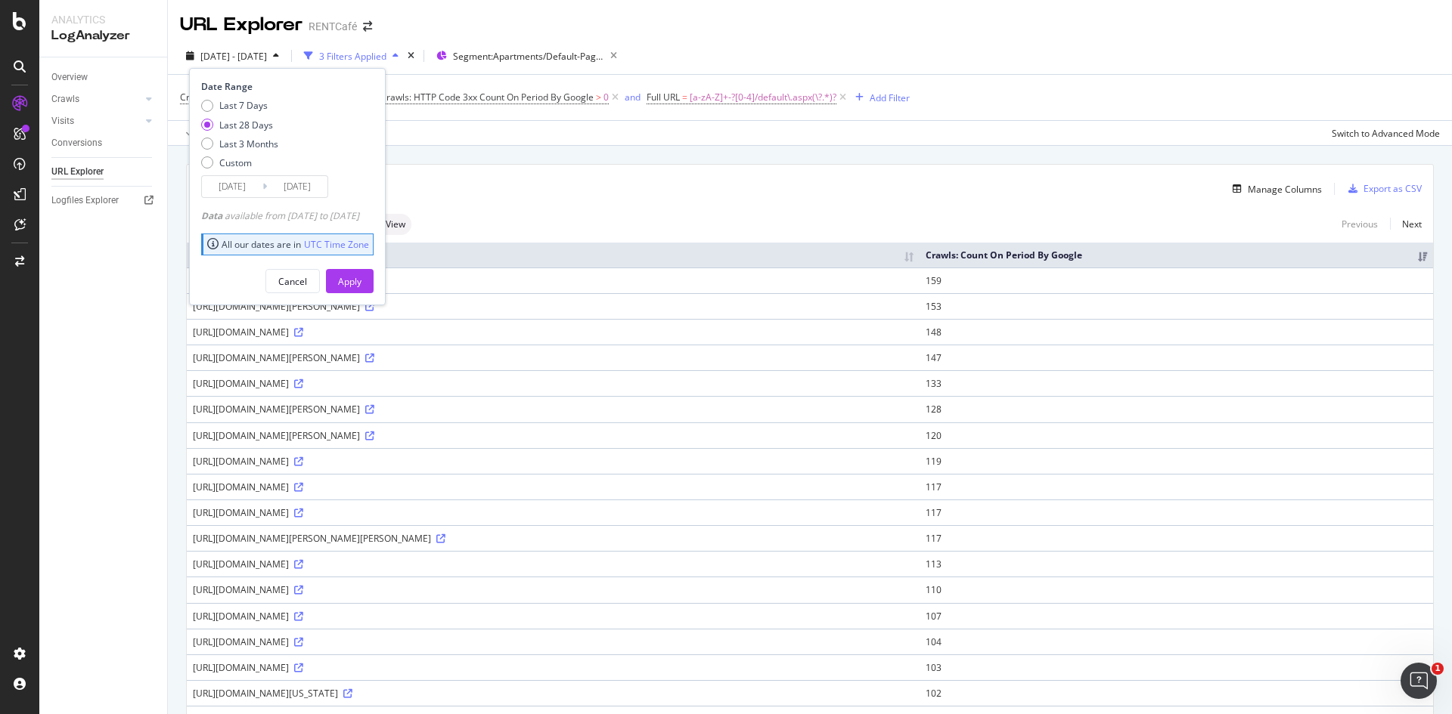
click at [1077, 57] on div "2025 Aug. 11th - Sep. 7th 3 Filters Applied Segment: Apartments/Default-Pages D…" at bounding box center [810, 59] width 1284 height 30
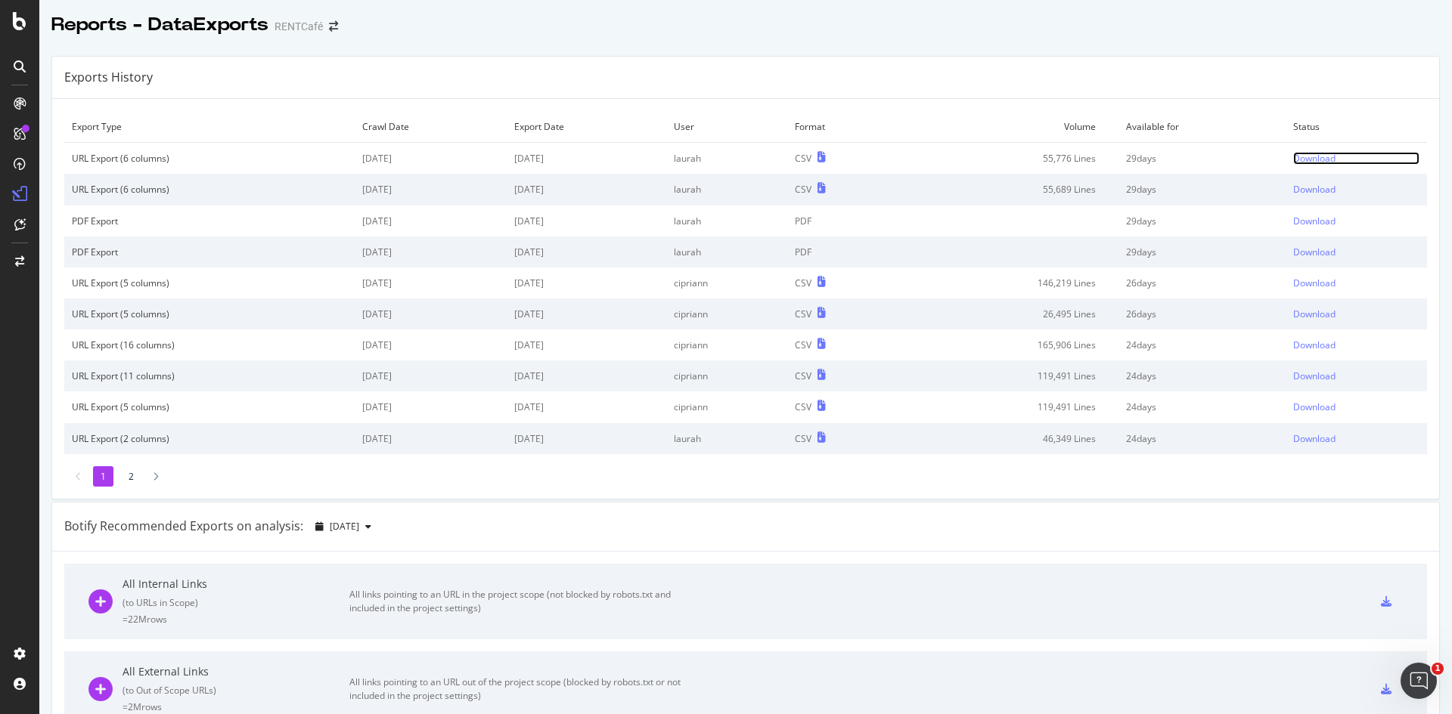
click at [1306, 156] on div "Download" at bounding box center [1314, 158] width 42 height 13
click at [1293, 162] on div "Download" at bounding box center [1314, 158] width 42 height 13
